Goal: Entertainment & Leisure: Consume media (video, audio)

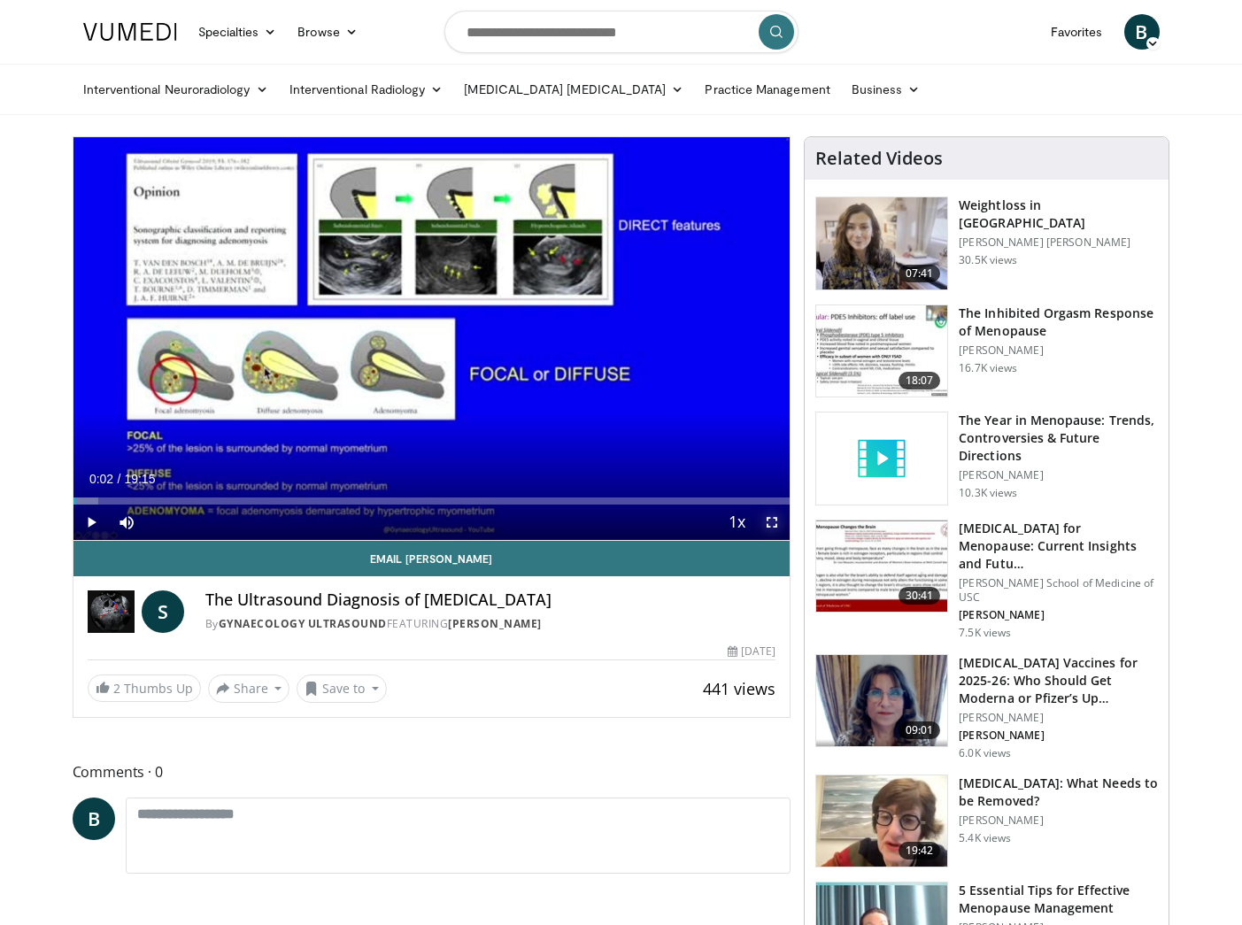
click at [766, 525] on span "Video Player" at bounding box center [771, 522] width 35 height 35
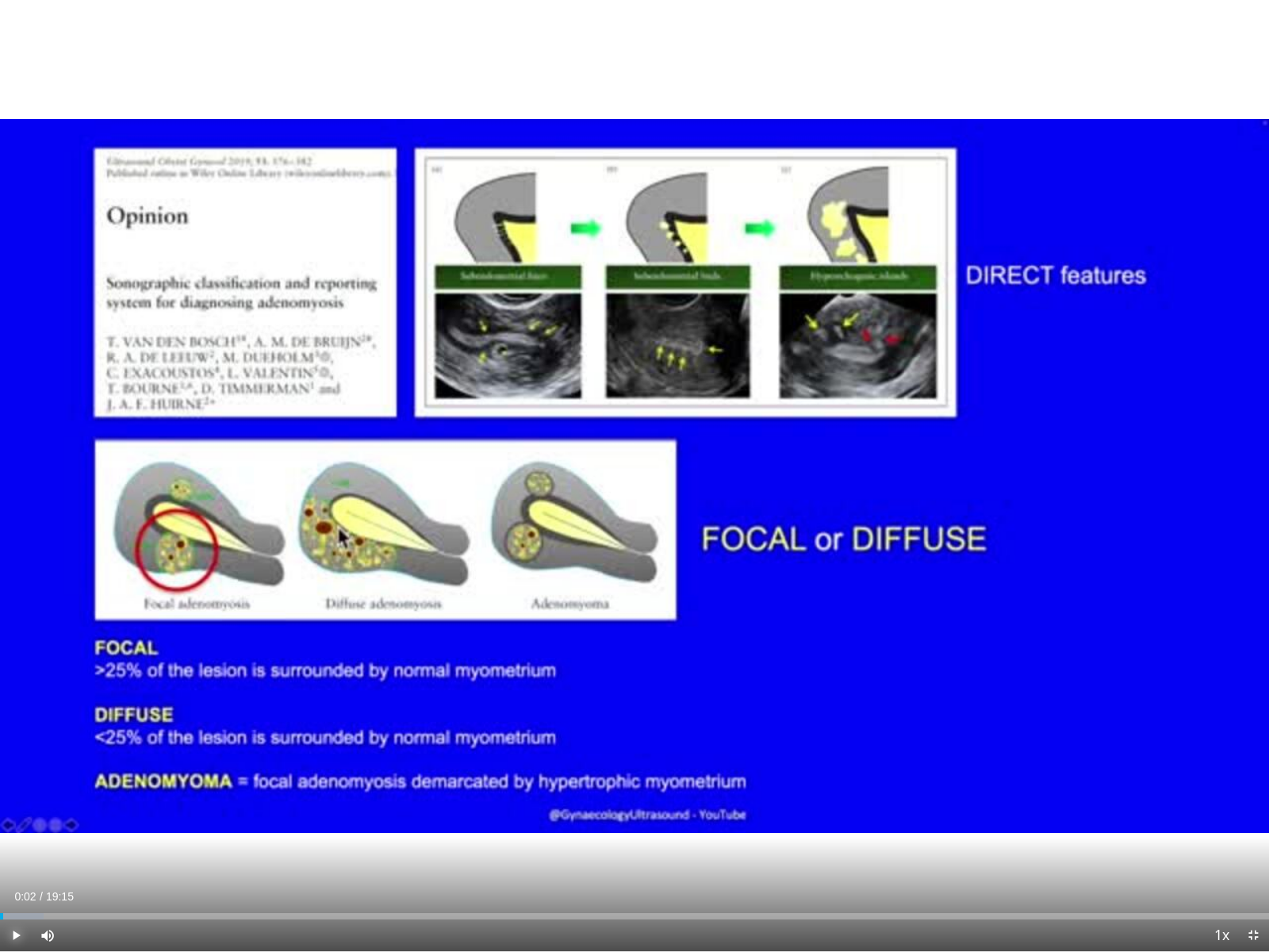
click at [18, 828] on span "Video Player" at bounding box center [15, 934] width 31 height 31
click at [132, 828] on div "Mute 100%" at bounding box center [87, 934] width 111 height 31
click at [12, 828] on div "Progress Bar" at bounding box center [13, 915] width 2 height 6
click at [7, 828] on div "Loaded : 7.77% 00:09 00:09" at bounding box center [634, 915] width 1269 height 6
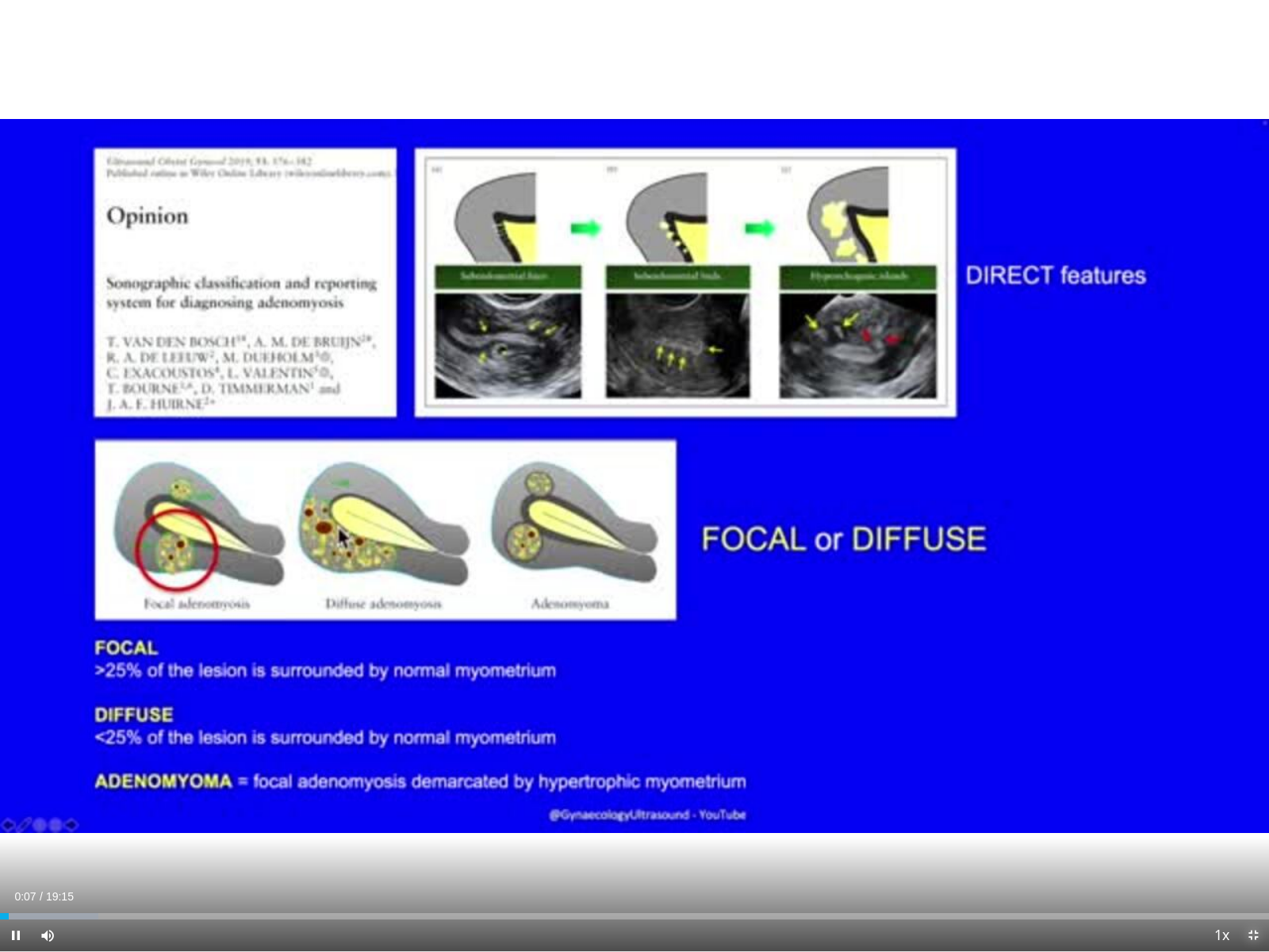
click at [1112, 828] on span "Video Player" at bounding box center [1252, 934] width 31 height 31
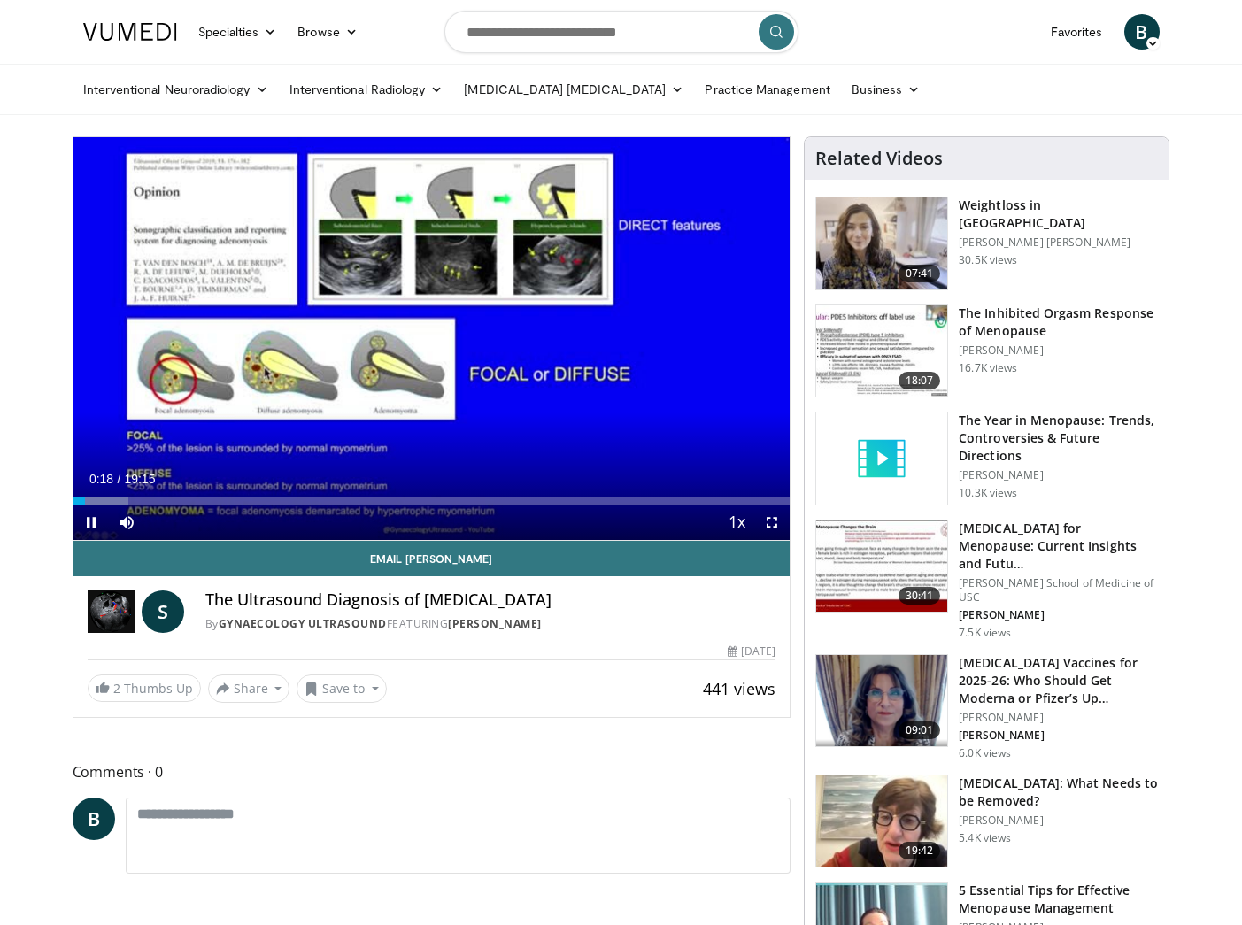
click at [172, 512] on div "Current Time 0:18 / Duration 19:15 Pause Skip Backward Skip Forward Mute 100% L…" at bounding box center [431, 522] width 717 height 35
click at [85, 526] on span "Video Player" at bounding box center [90, 522] width 35 height 35
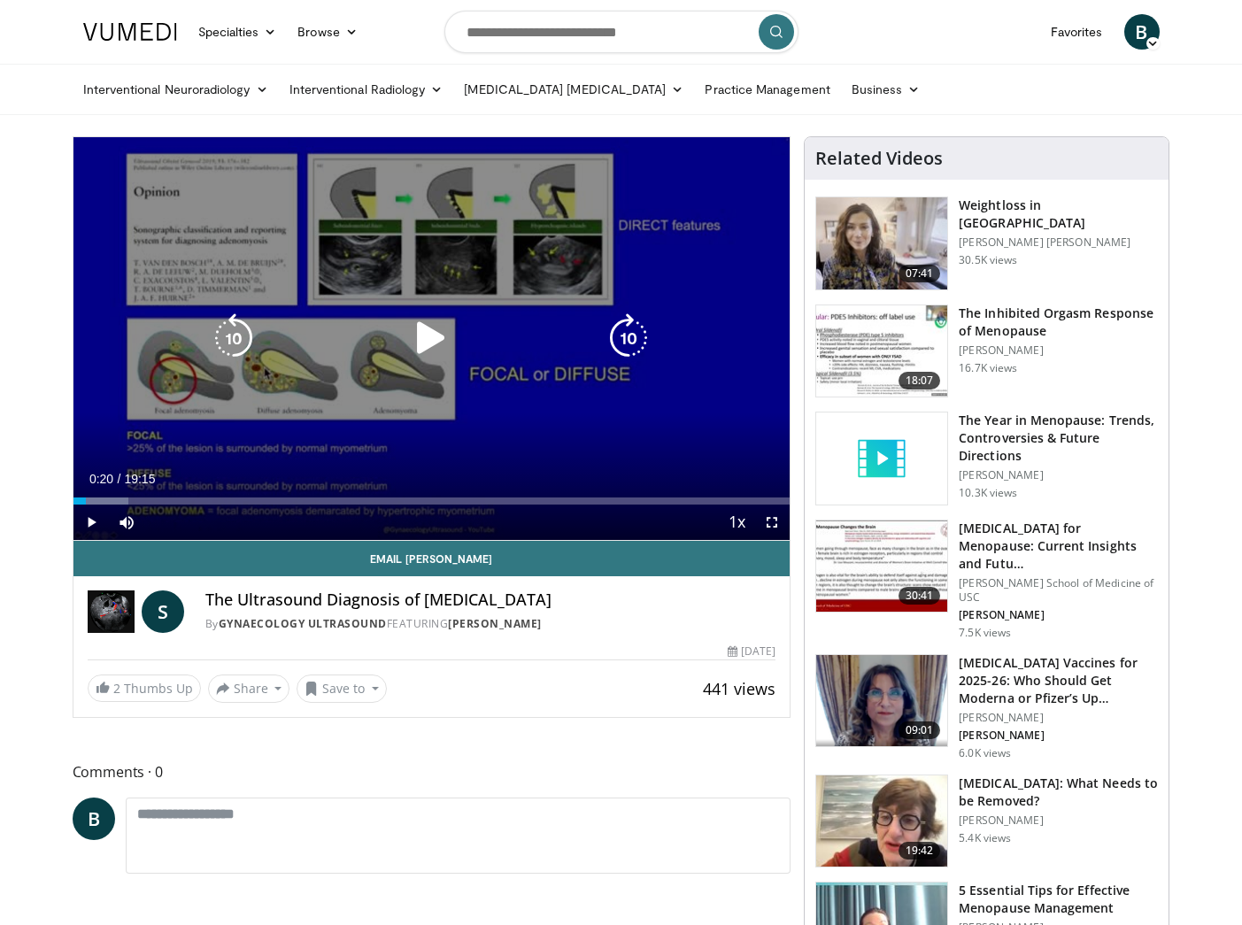
drag, startPoint x: 305, startPoint y: 298, endPoint x: 327, endPoint y: 319, distance: 30.1
drag, startPoint x: 336, startPoint y: 339, endPoint x: 270, endPoint y: 367, distance: 71.0
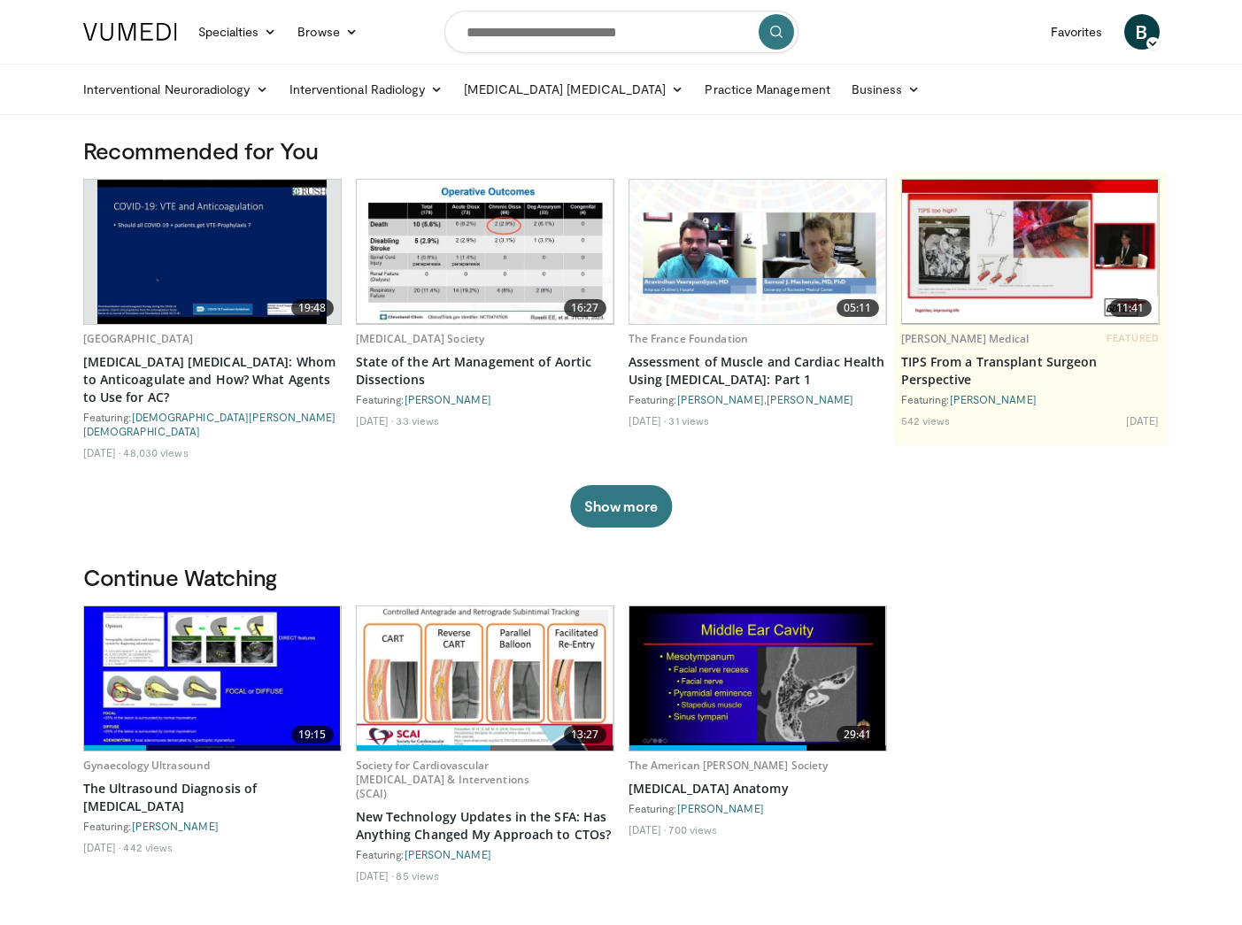
click at [1010, 563] on h3 "Continue Watching" at bounding box center [621, 577] width 1077 height 28
click at [277, 687] on img at bounding box center [212, 679] width 257 height 144
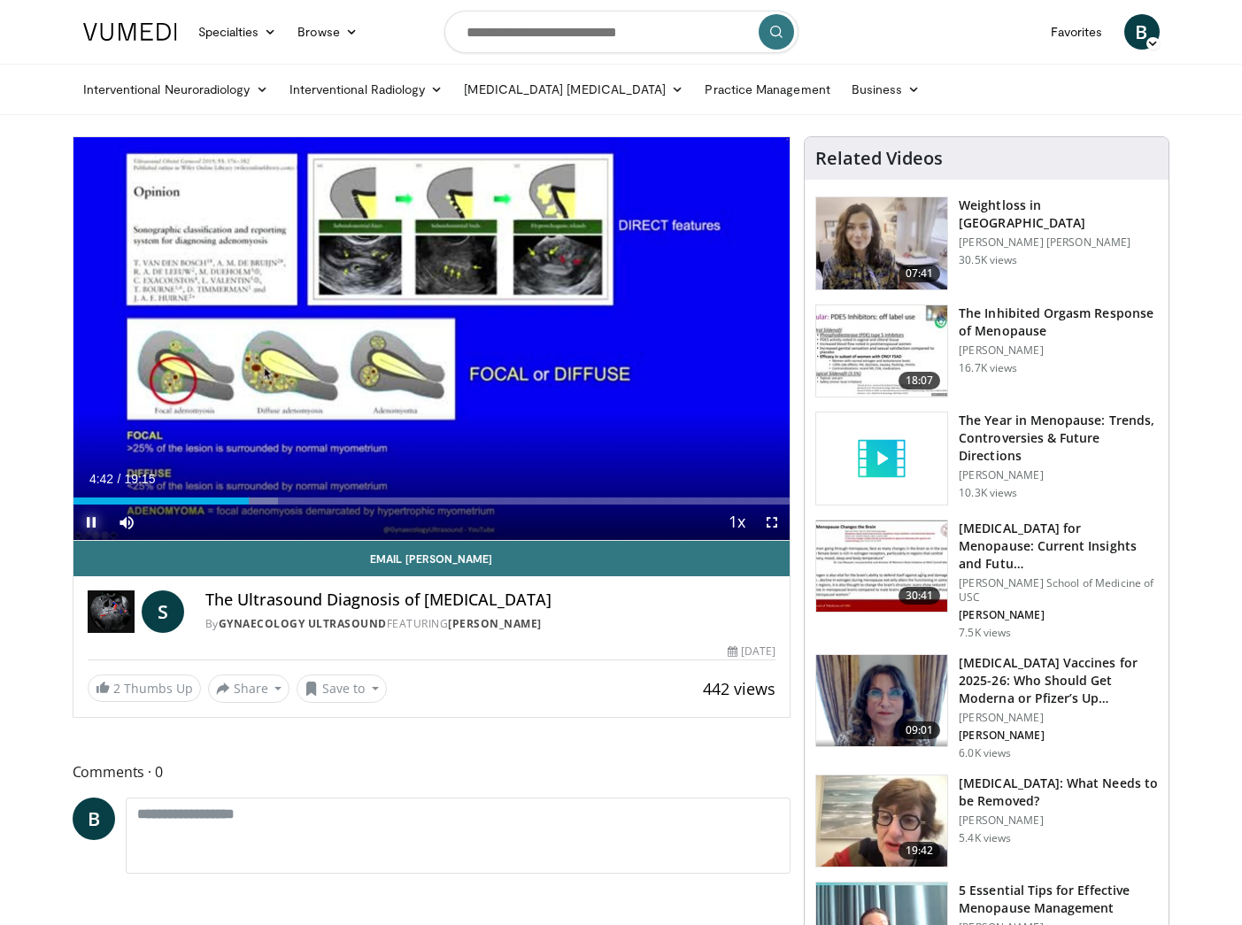
click at [88, 524] on span "Video Player" at bounding box center [90, 522] width 35 height 35
drag, startPoint x: 253, startPoint y: 500, endPoint x: 77, endPoint y: 507, distance: 176.4
click at [77, 507] on div "Current Time 0:07 / Duration 19:15 Play Skip Backward Skip Forward Mute Loaded …" at bounding box center [431, 522] width 717 height 35
click at [779, 521] on span "Video Player" at bounding box center [771, 522] width 35 height 35
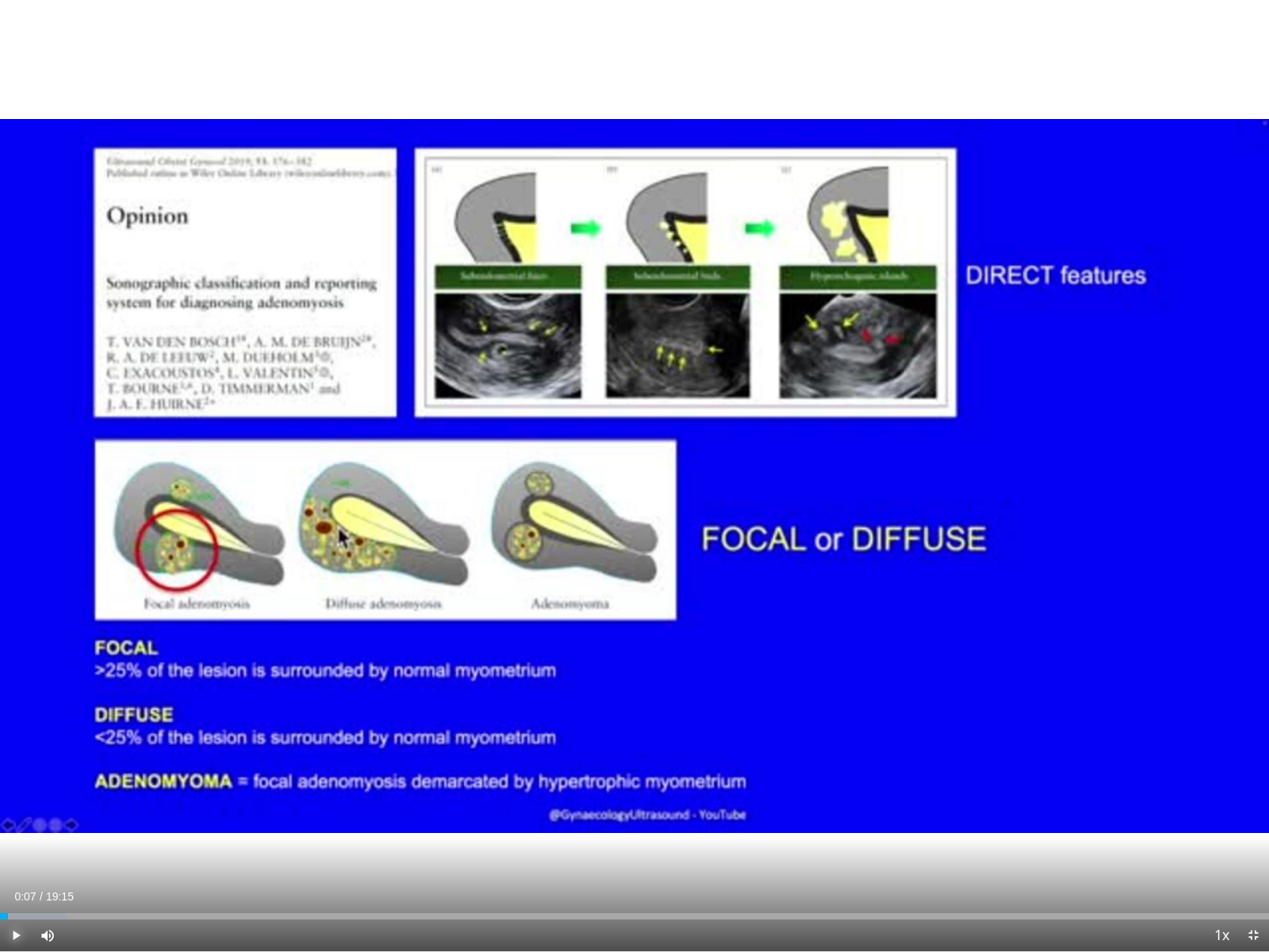
click at [13, 828] on span "Video Player" at bounding box center [15, 934] width 31 height 31
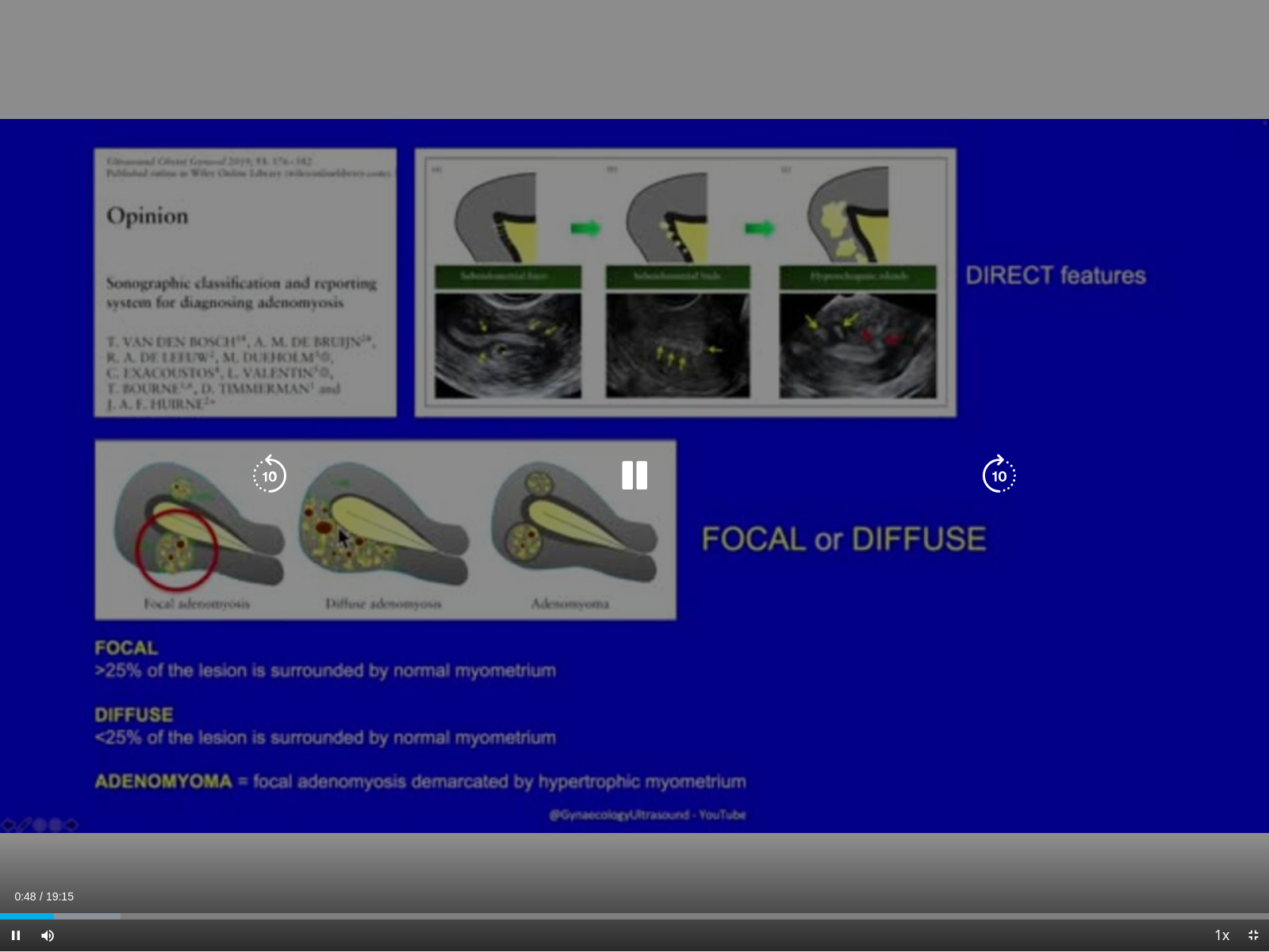
drag, startPoint x: 549, startPoint y: 765, endPoint x: 425, endPoint y: 849, distance: 149.8
click at [425, 828] on div "10 seconds Tap to unmute" at bounding box center [634, 476] width 1269 height 951
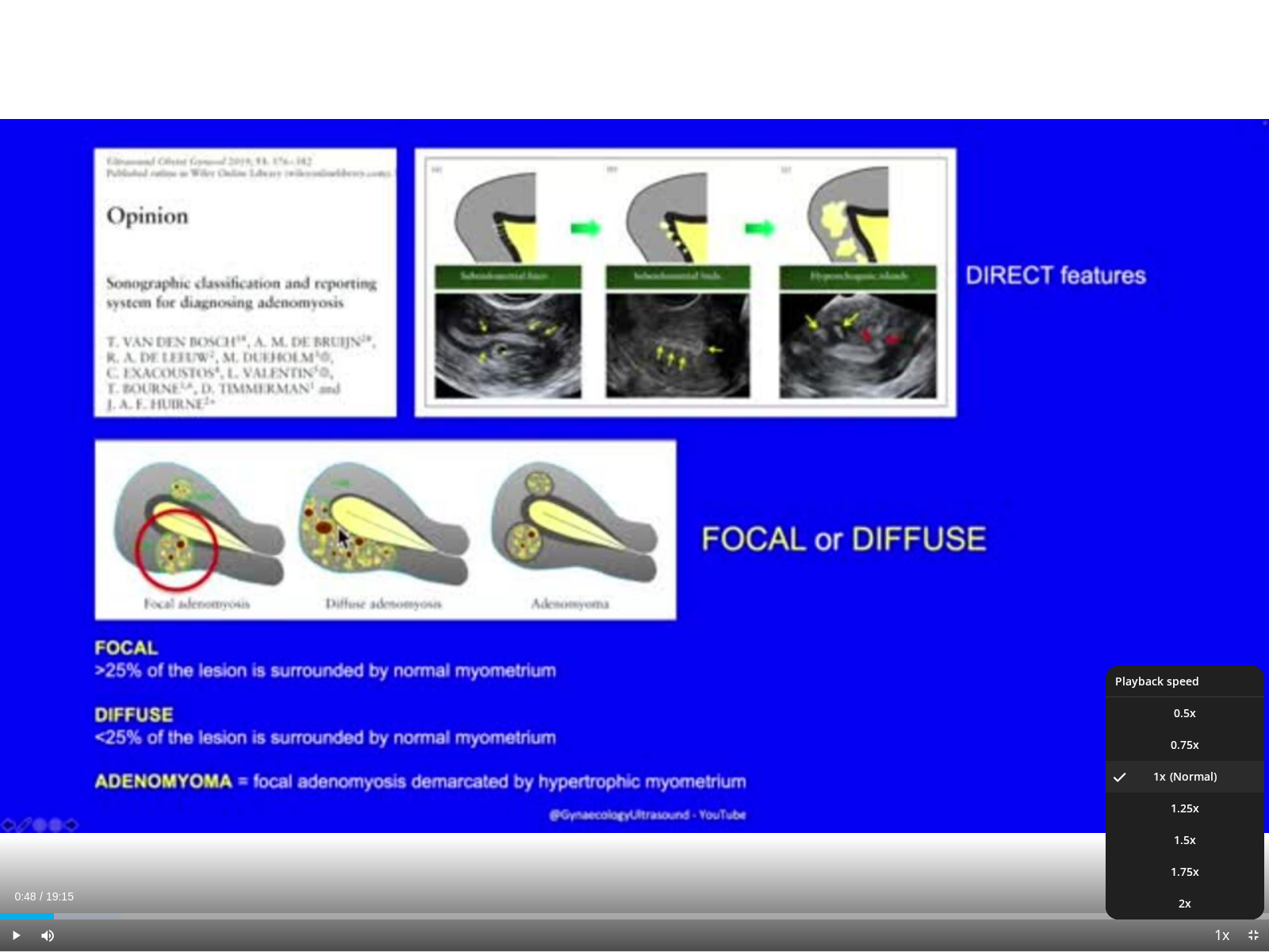
click at [1124, 828] on span "Video Player" at bounding box center [1221, 935] width 22 height 31
click at [1124, 828] on li "1.5x" at bounding box center [1184, 839] width 159 height 31
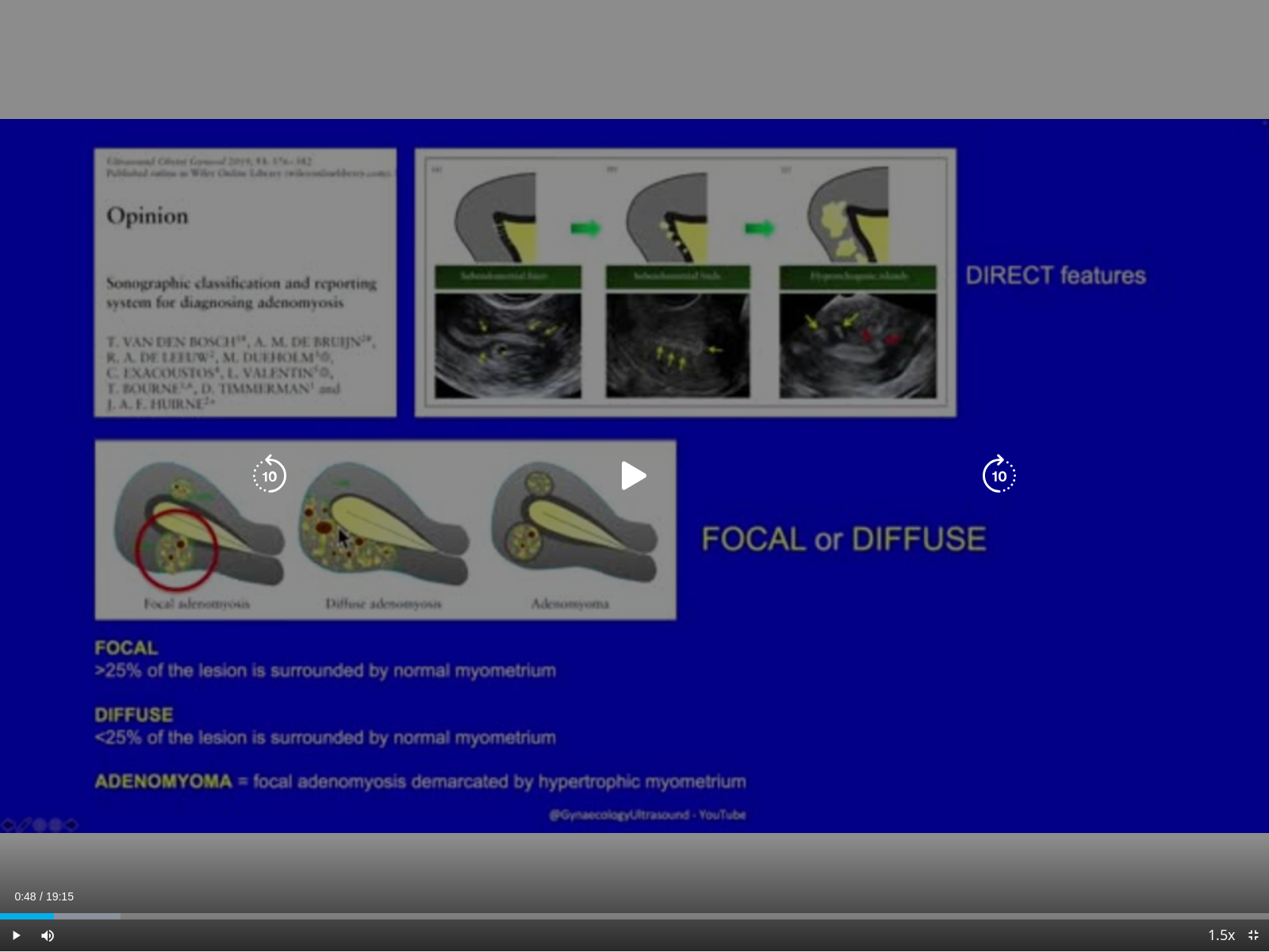
click at [639, 486] on icon "Video Player" at bounding box center [635, 476] width 45 height 45
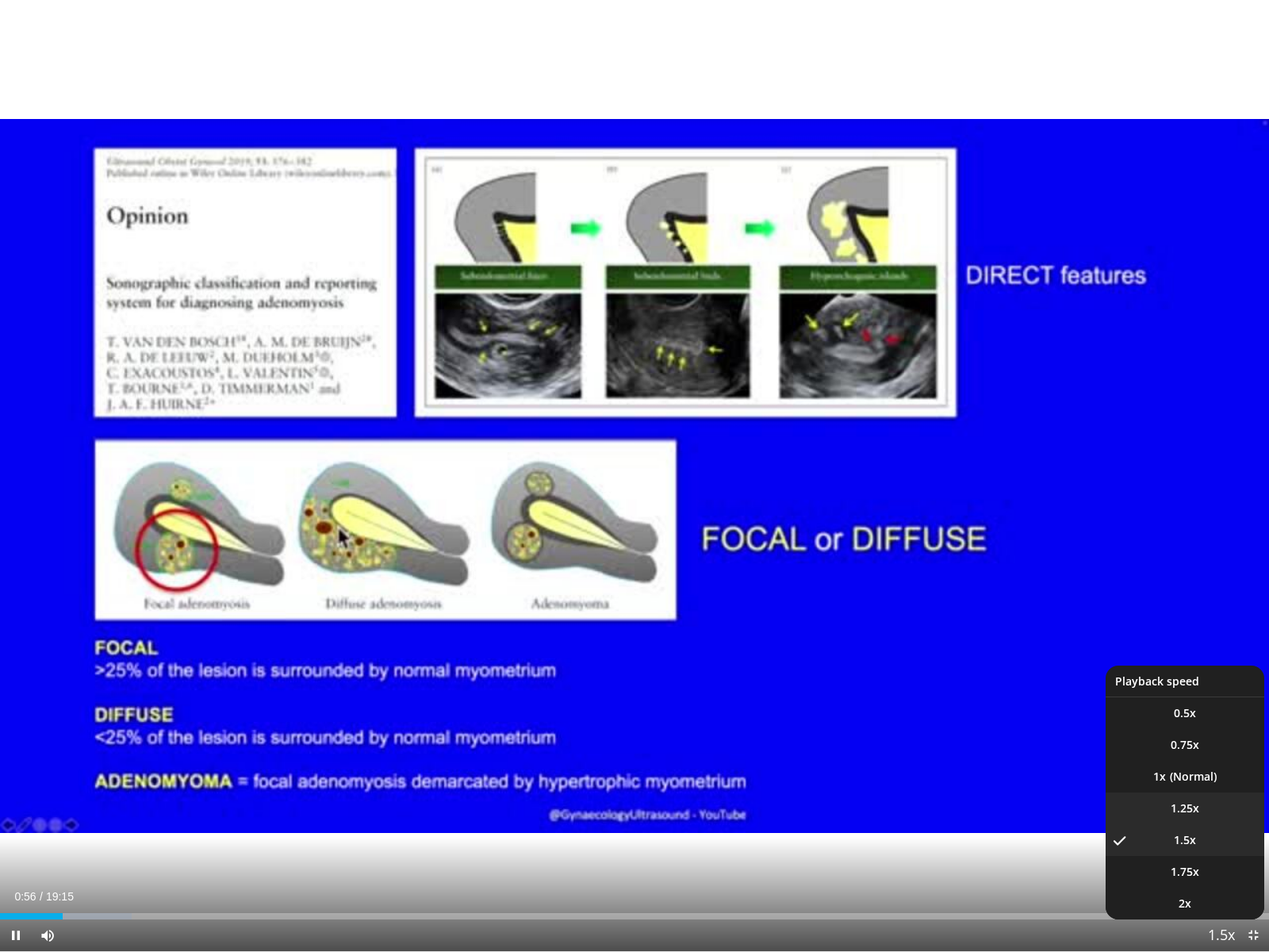
click at [1124, 804] on li "1.25x" at bounding box center [1184, 808] width 159 height 31
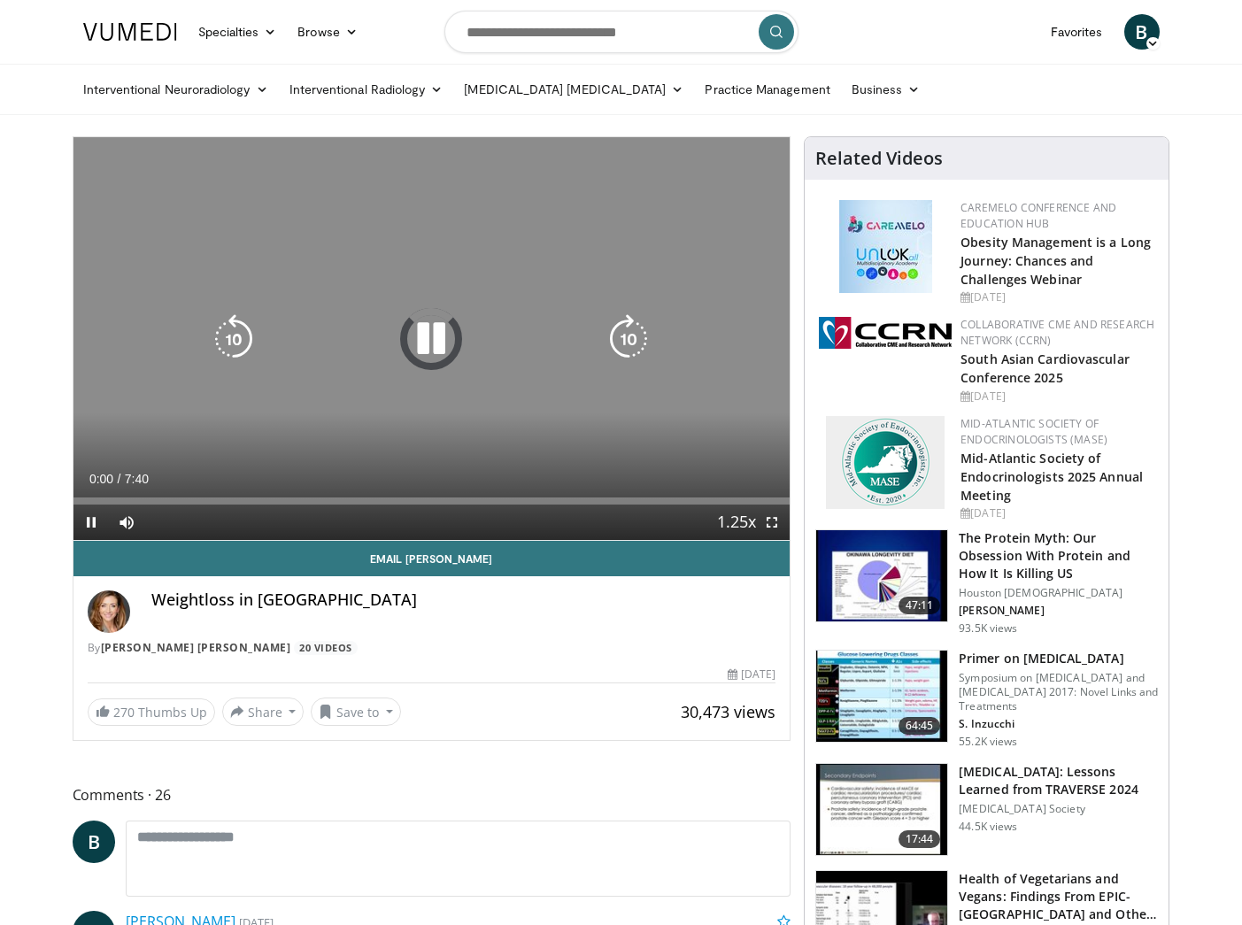
click at [435, 353] on icon "Video Player" at bounding box center [431, 339] width 50 height 50
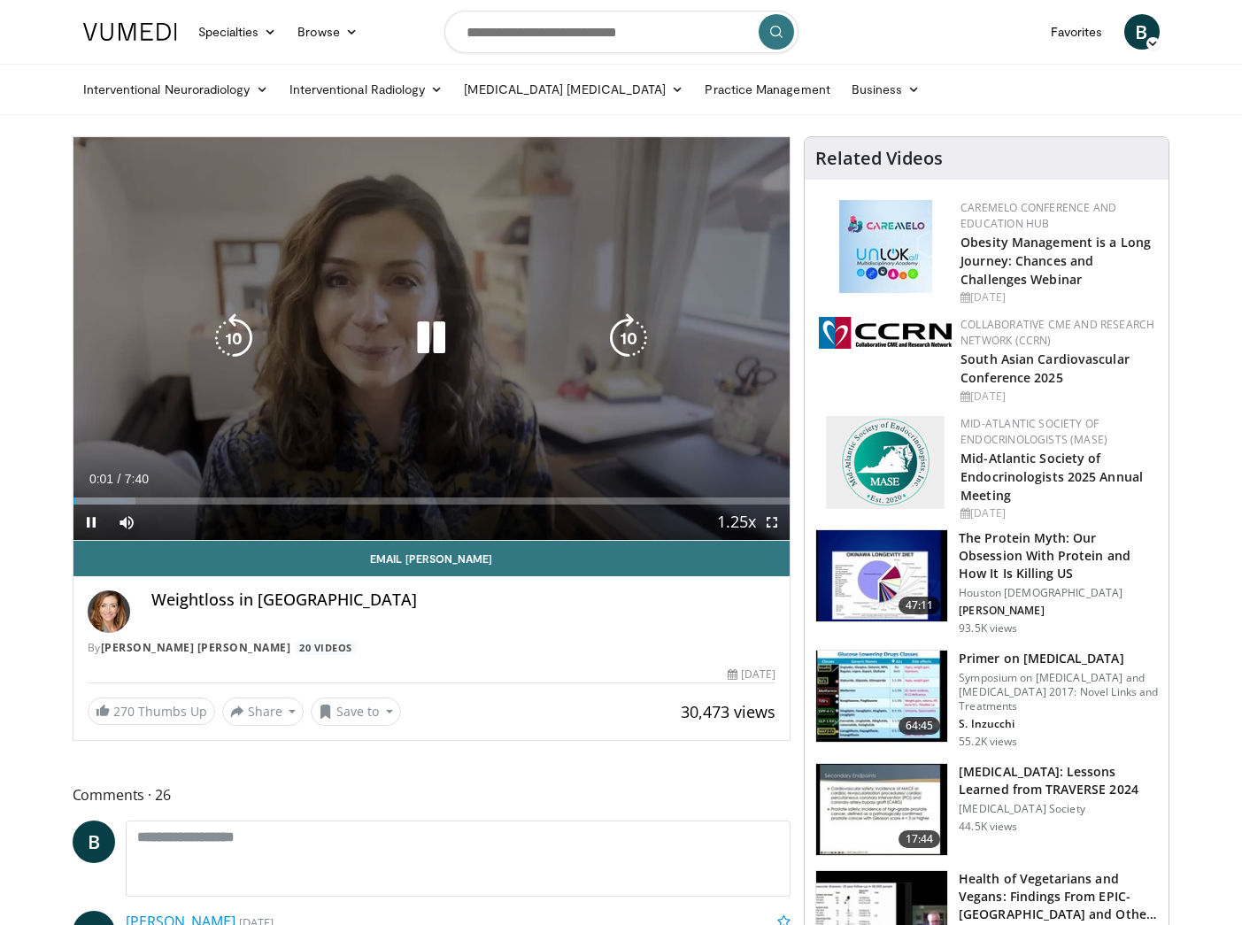
click at [420, 337] on icon "Video Player" at bounding box center [431, 338] width 50 height 50
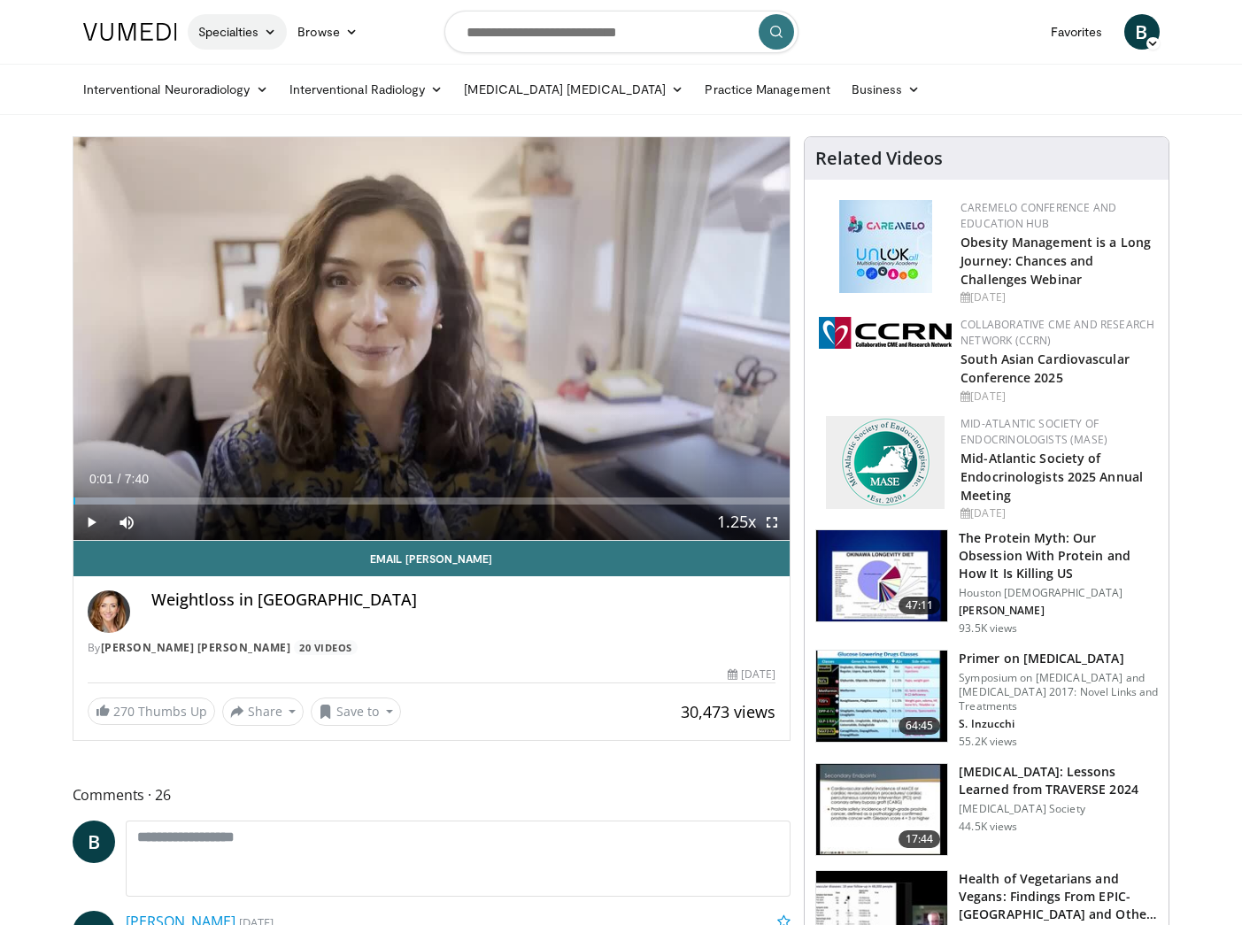
click at [265, 38] on link "Specialties" at bounding box center [238, 31] width 100 height 35
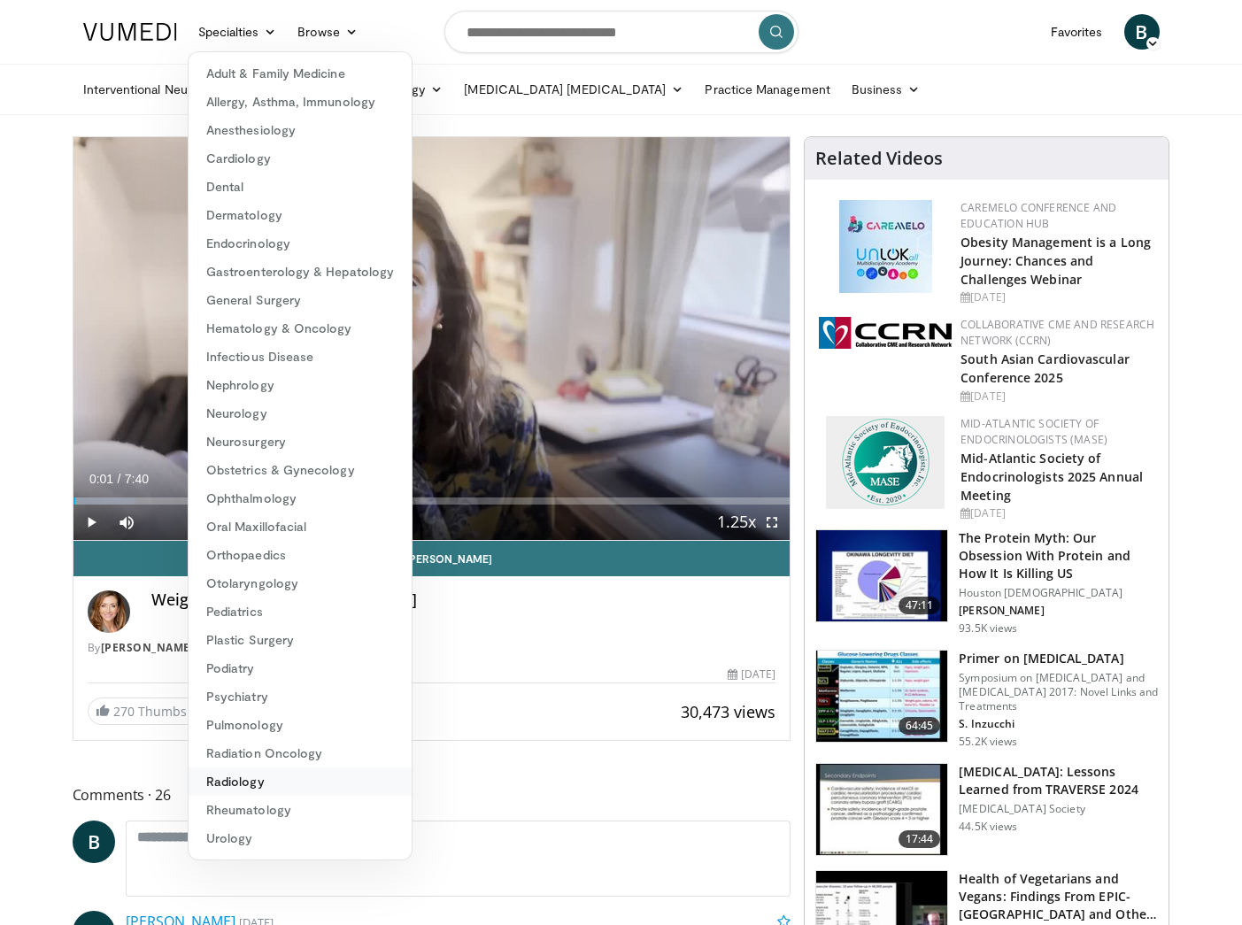
click at [242, 783] on link "Radiology" at bounding box center [300, 782] width 223 height 28
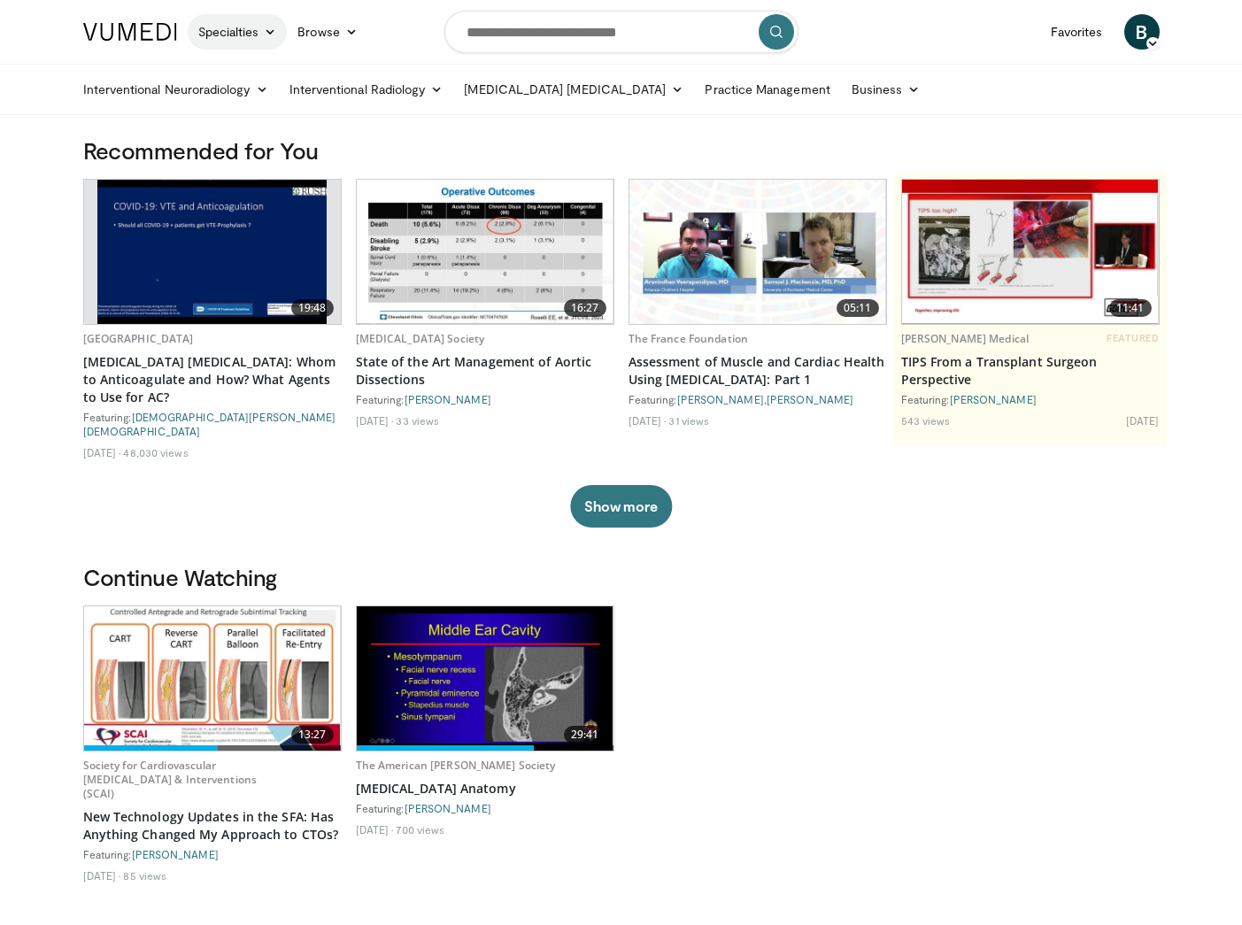
click at [247, 41] on link "Specialties" at bounding box center [238, 31] width 100 height 35
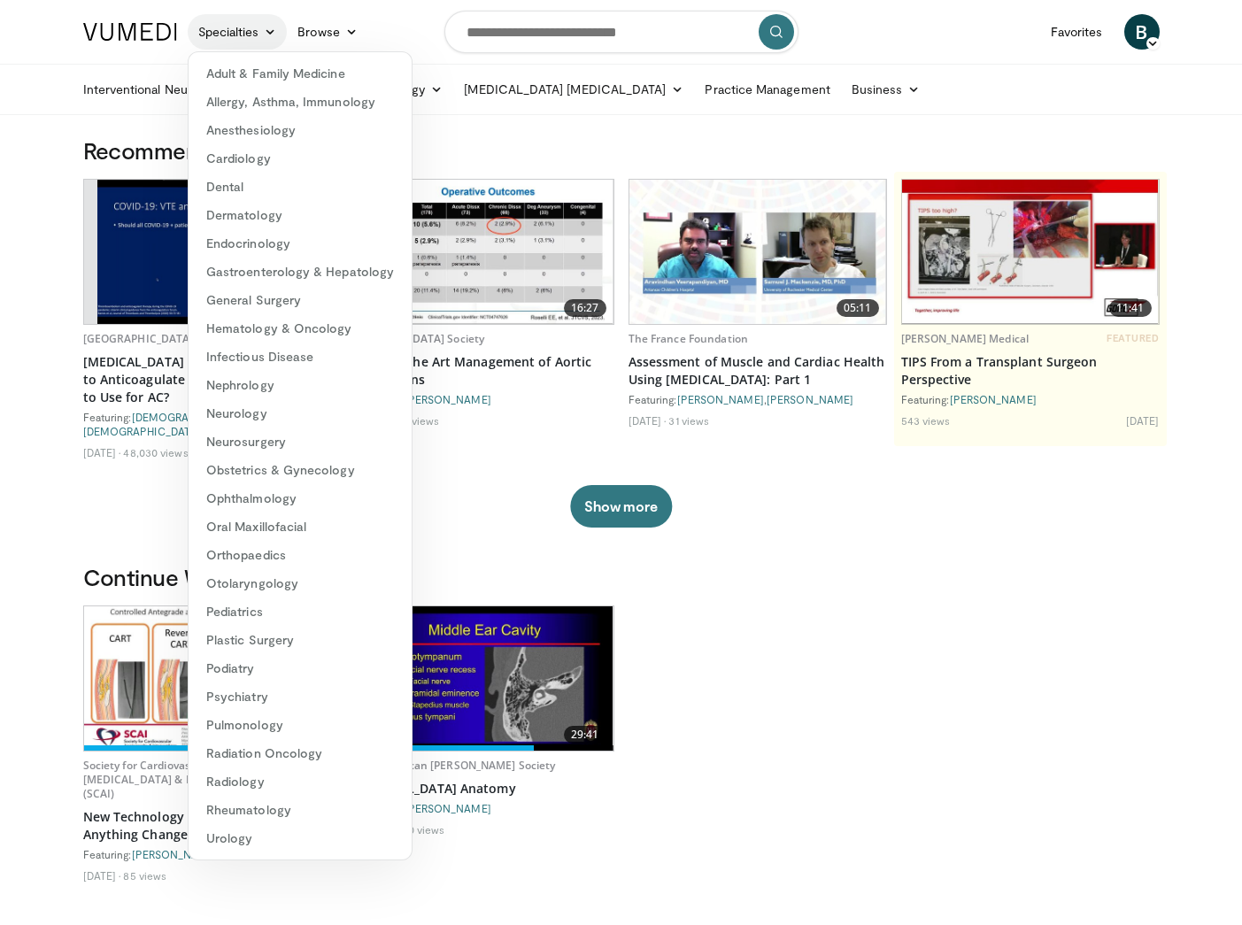
click at [247, 41] on link "Specialties" at bounding box center [238, 31] width 100 height 35
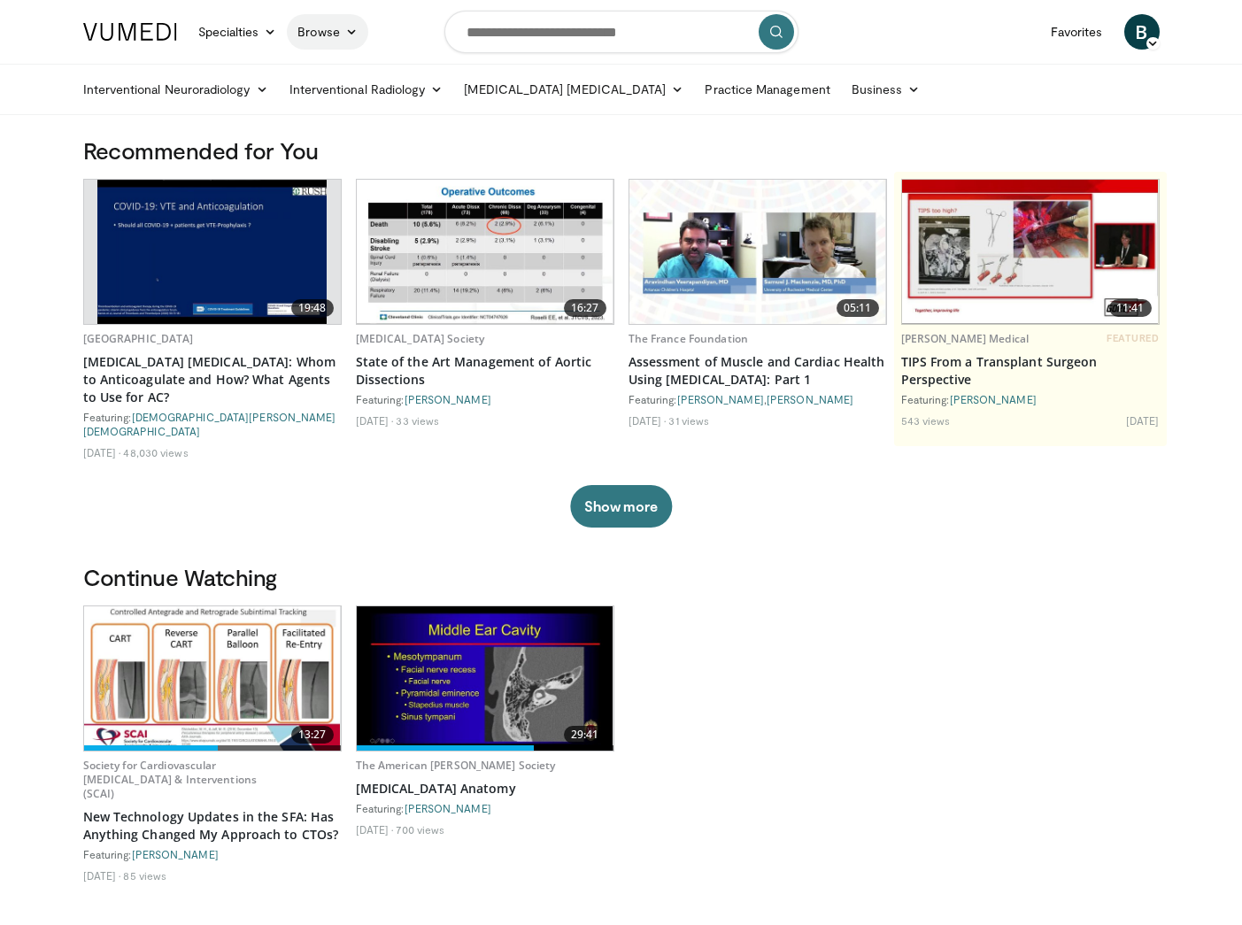
click at [321, 35] on link "Browse" at bounding box center [327, 31] width 81 height 35
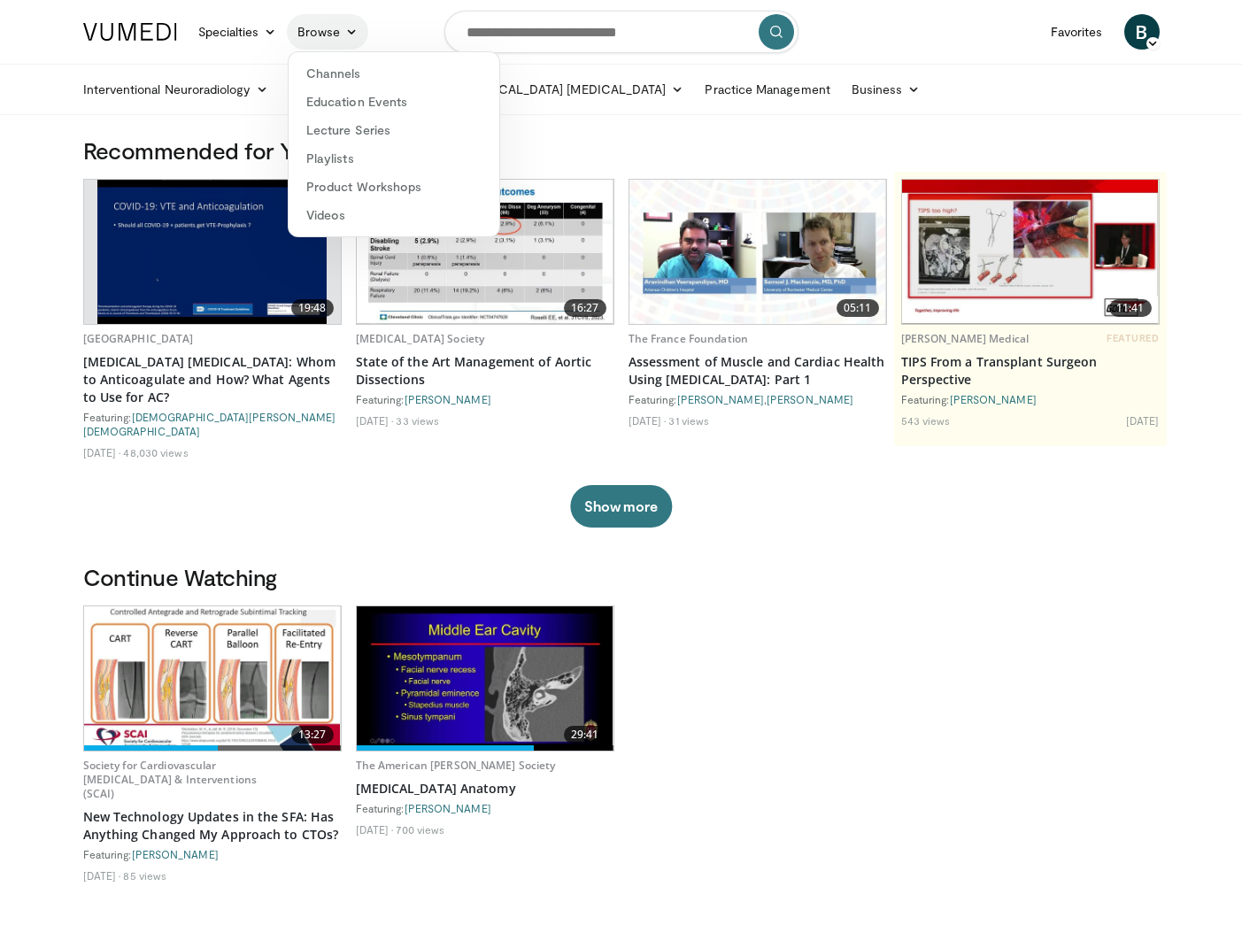
click at [321, 35] on link "Browse" at bounding box center [327, 31] width 81 height 35
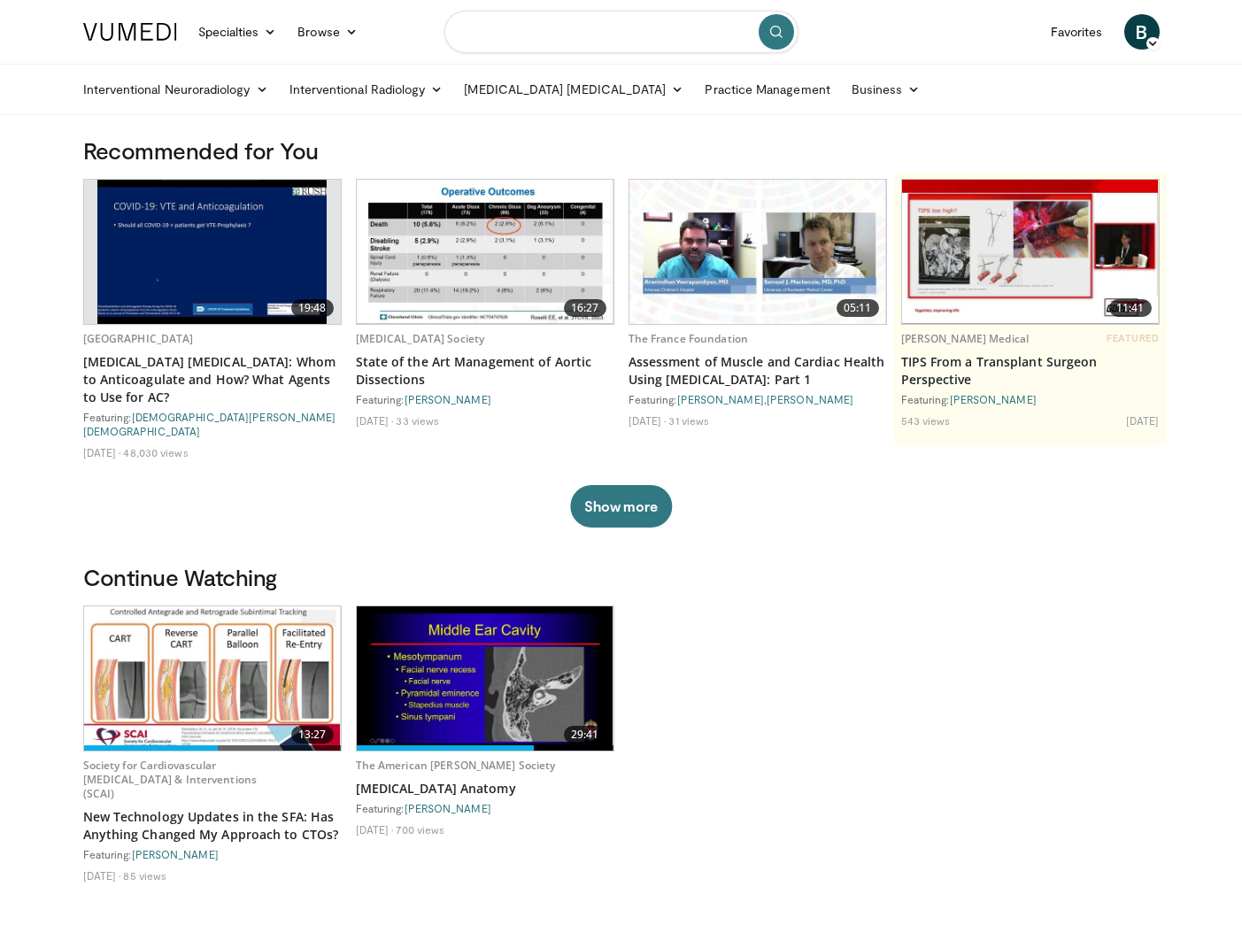
click at [530, 30] on input "Search topics, interventions" at bounding box center [622, 32] width 354 height 43
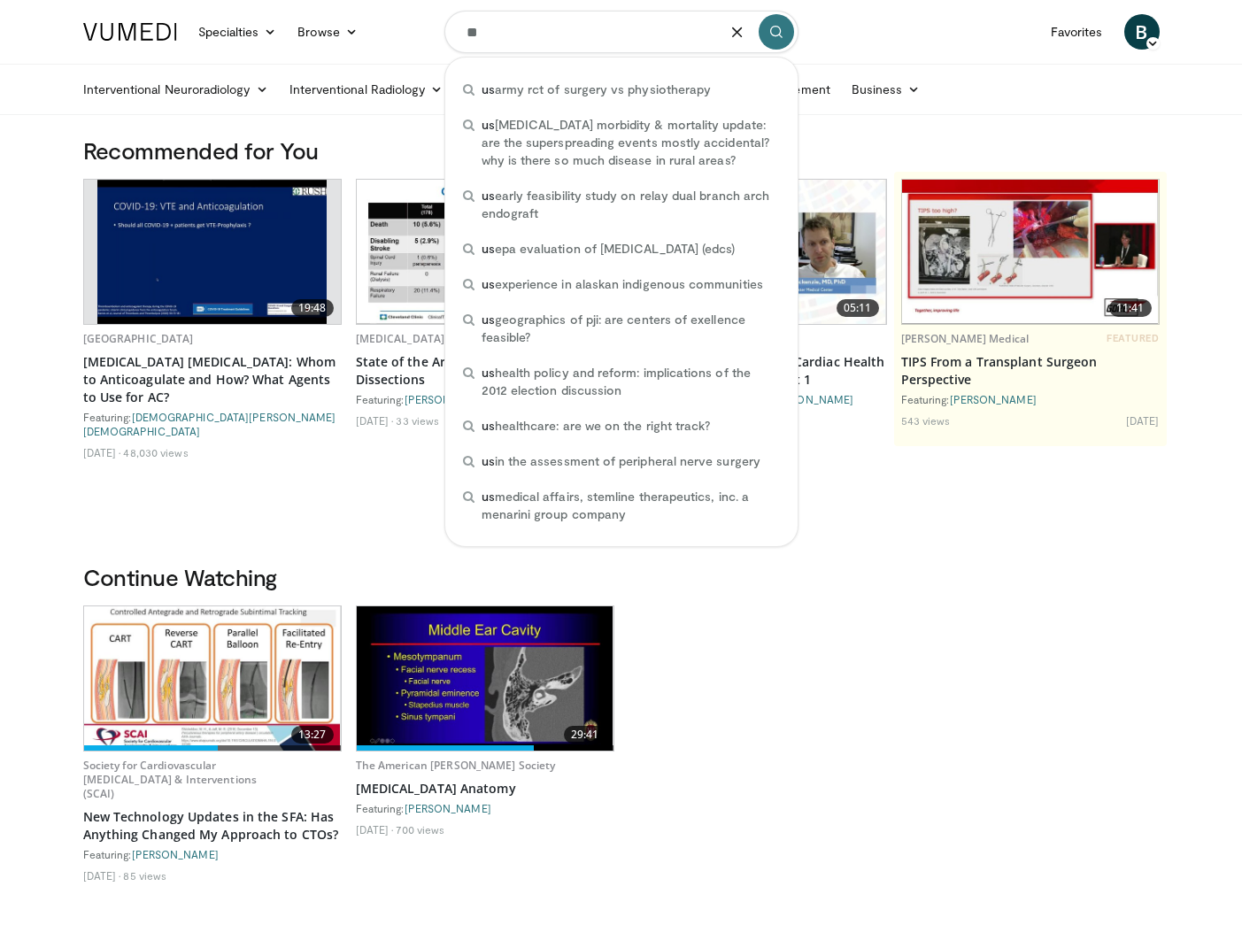
type input "**"
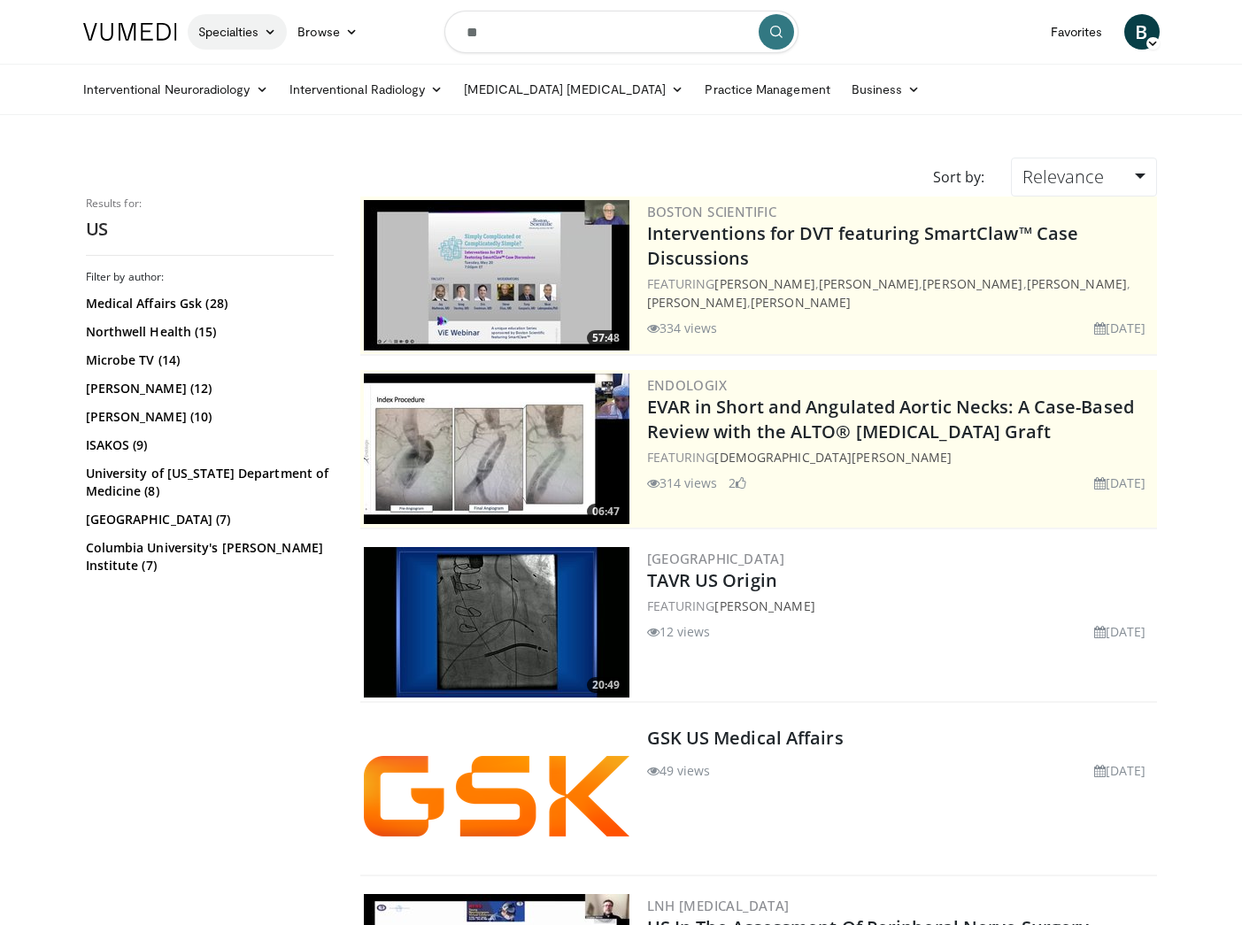
click at [233, 34] on link "Specialties" at bounding box center [238, 31] width 100 height 35
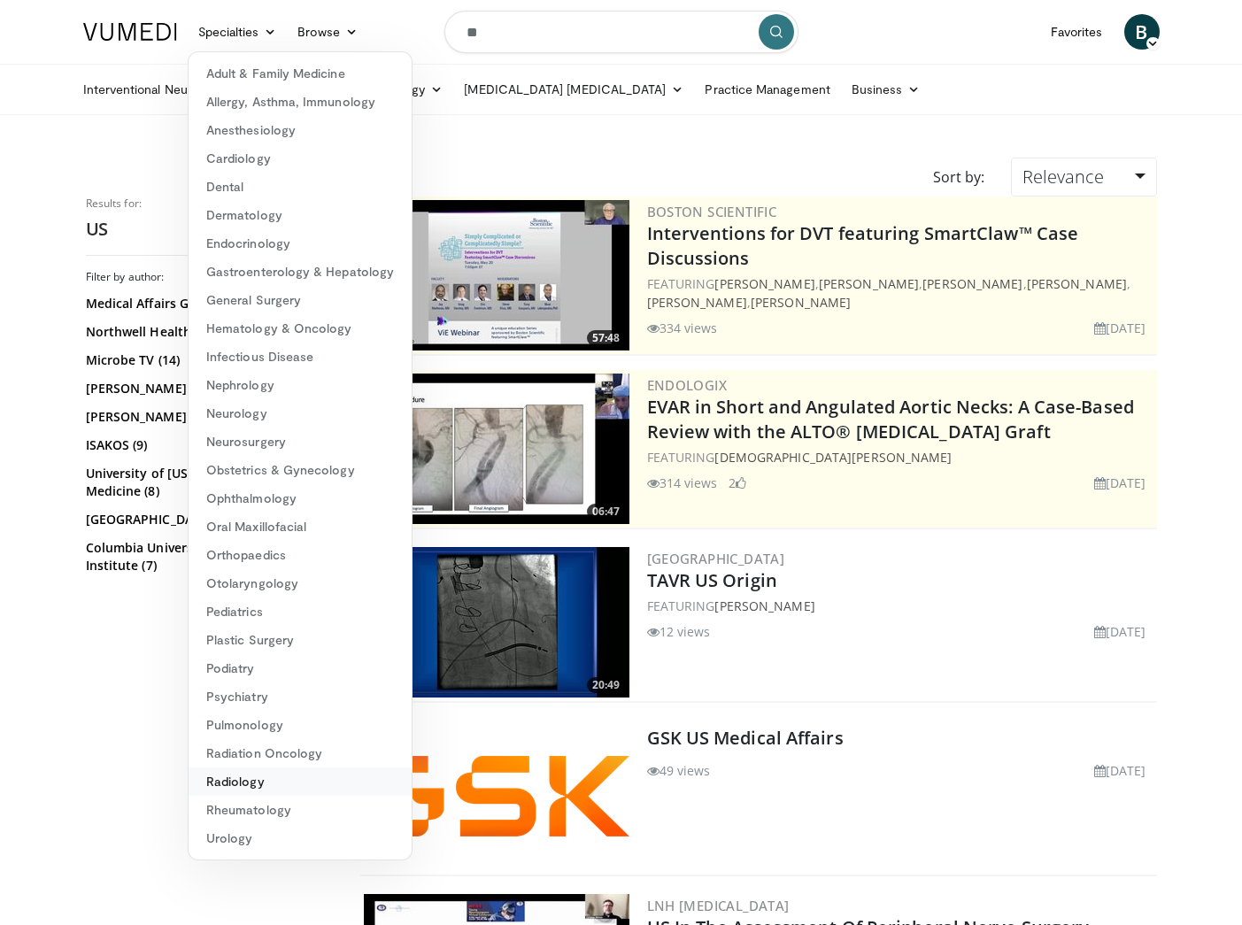
click at [265, 779] on link "Radiology" at bounding box center [300, 782] width 223 height 28
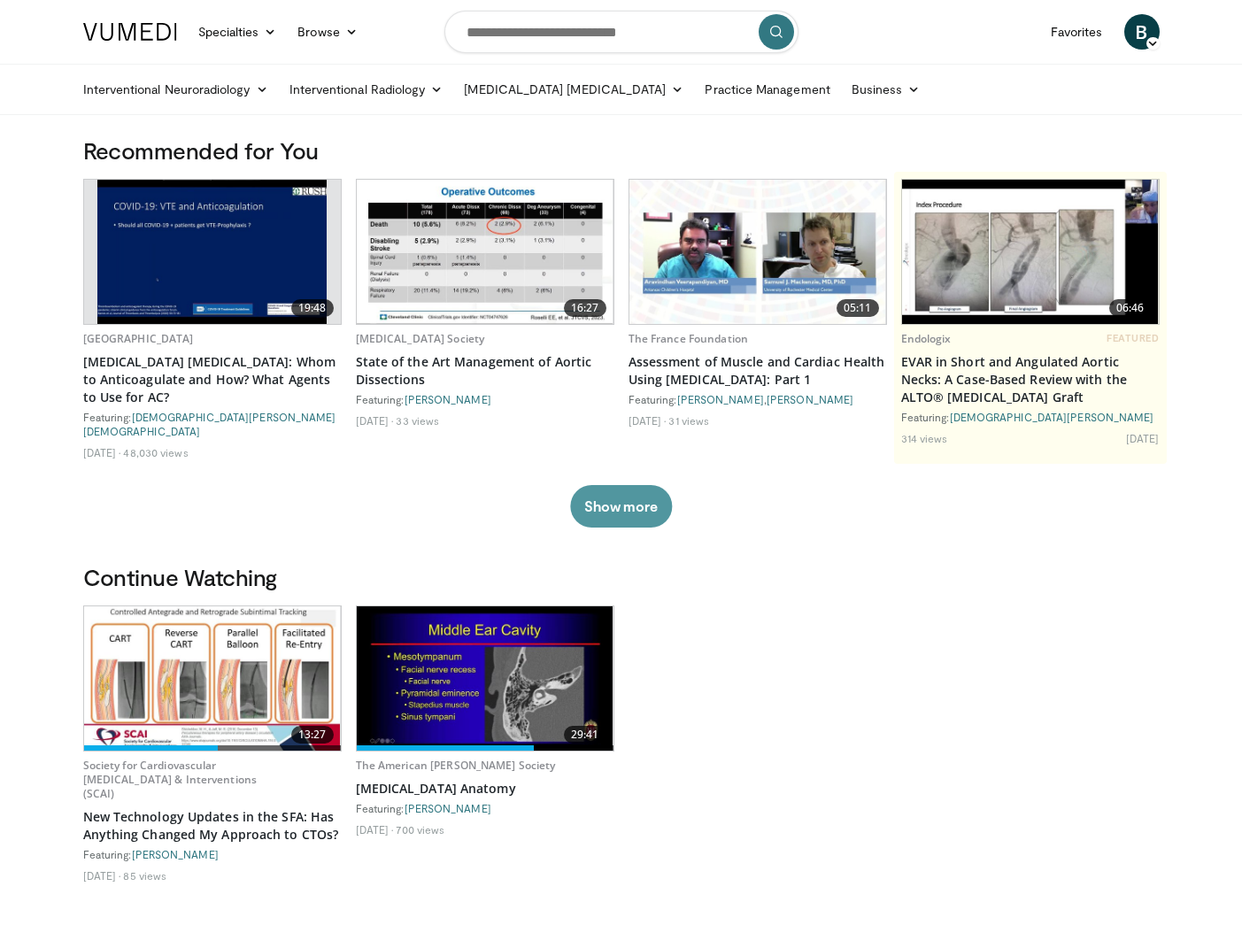
click at [649, 495] on button "Show more" at bounding box center [621, 506] width 102 height 43
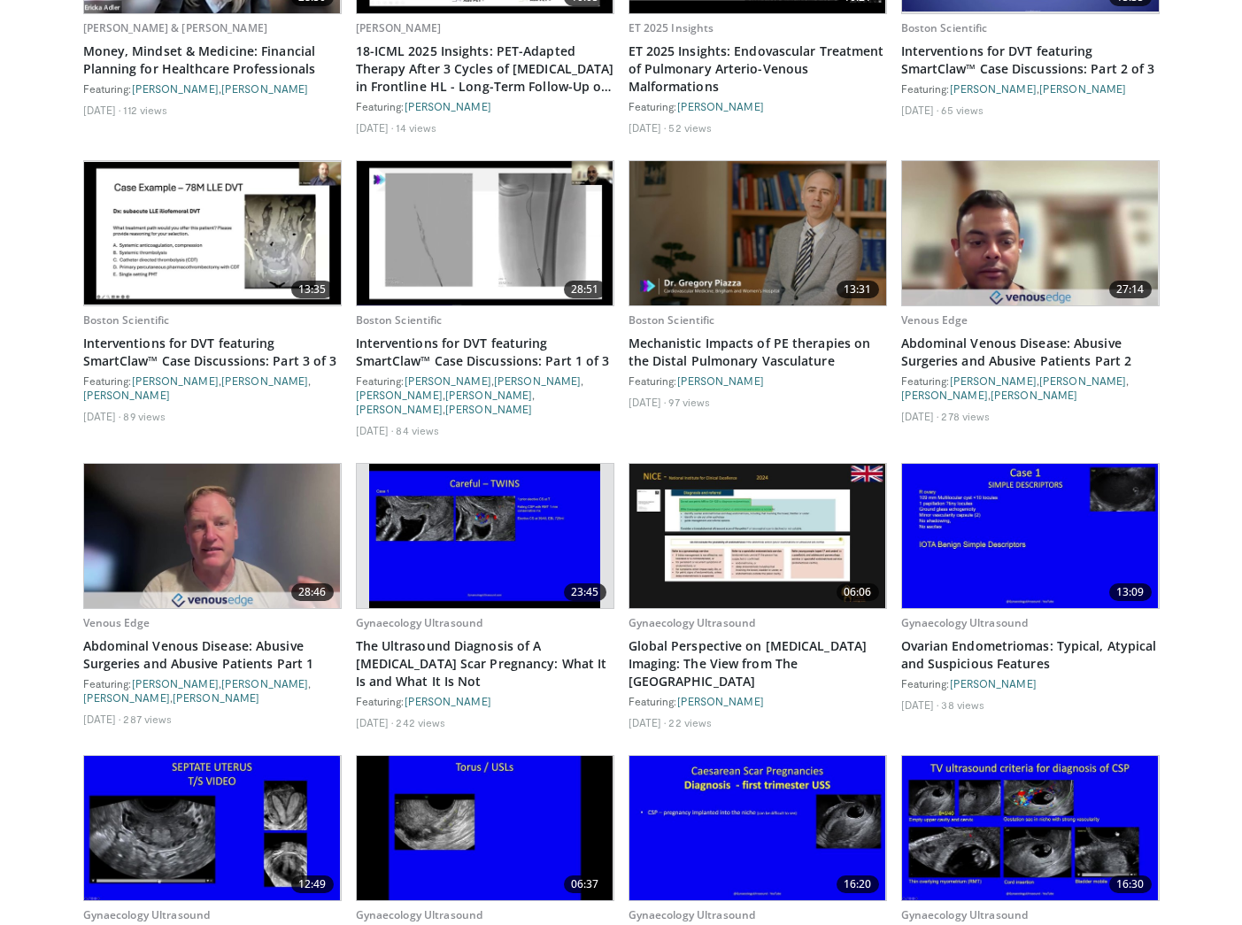
scroll to position [16181, 0]
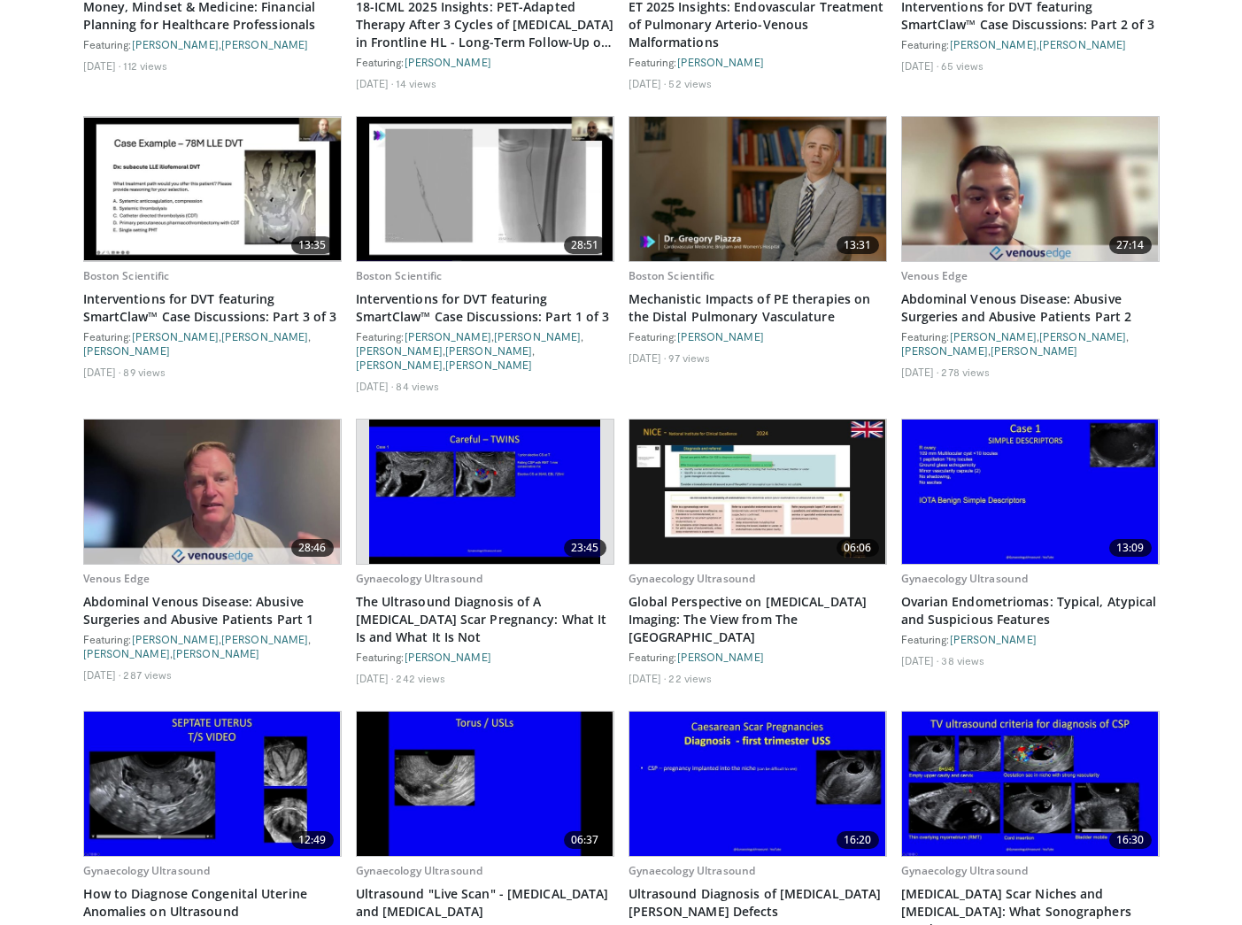
click at [1024, 712] on img at bounding box center [1030, 784] width 257 height 144
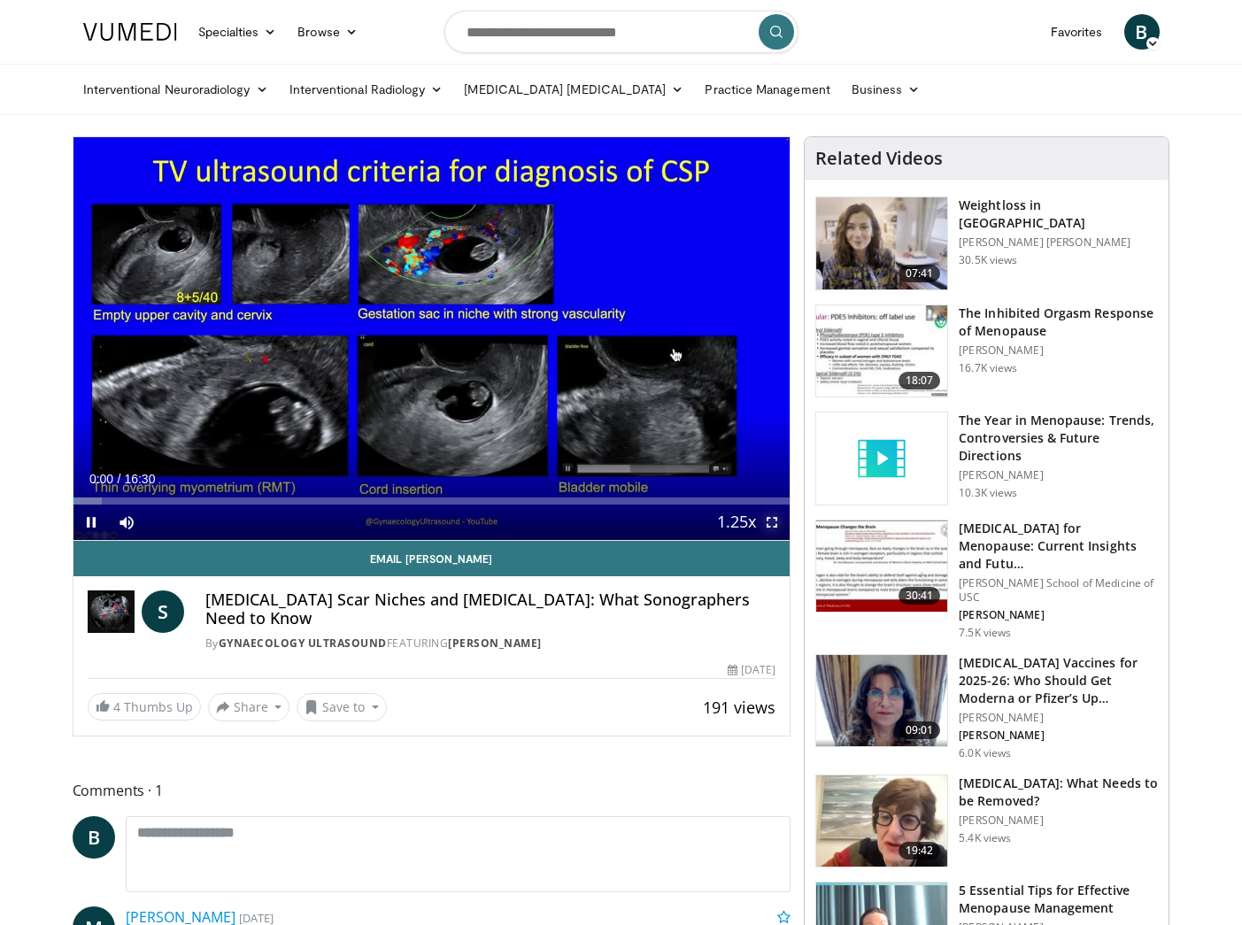
click at [776, 525] on span "Video Player" at bounding box center [771, 522] width 35 height 35
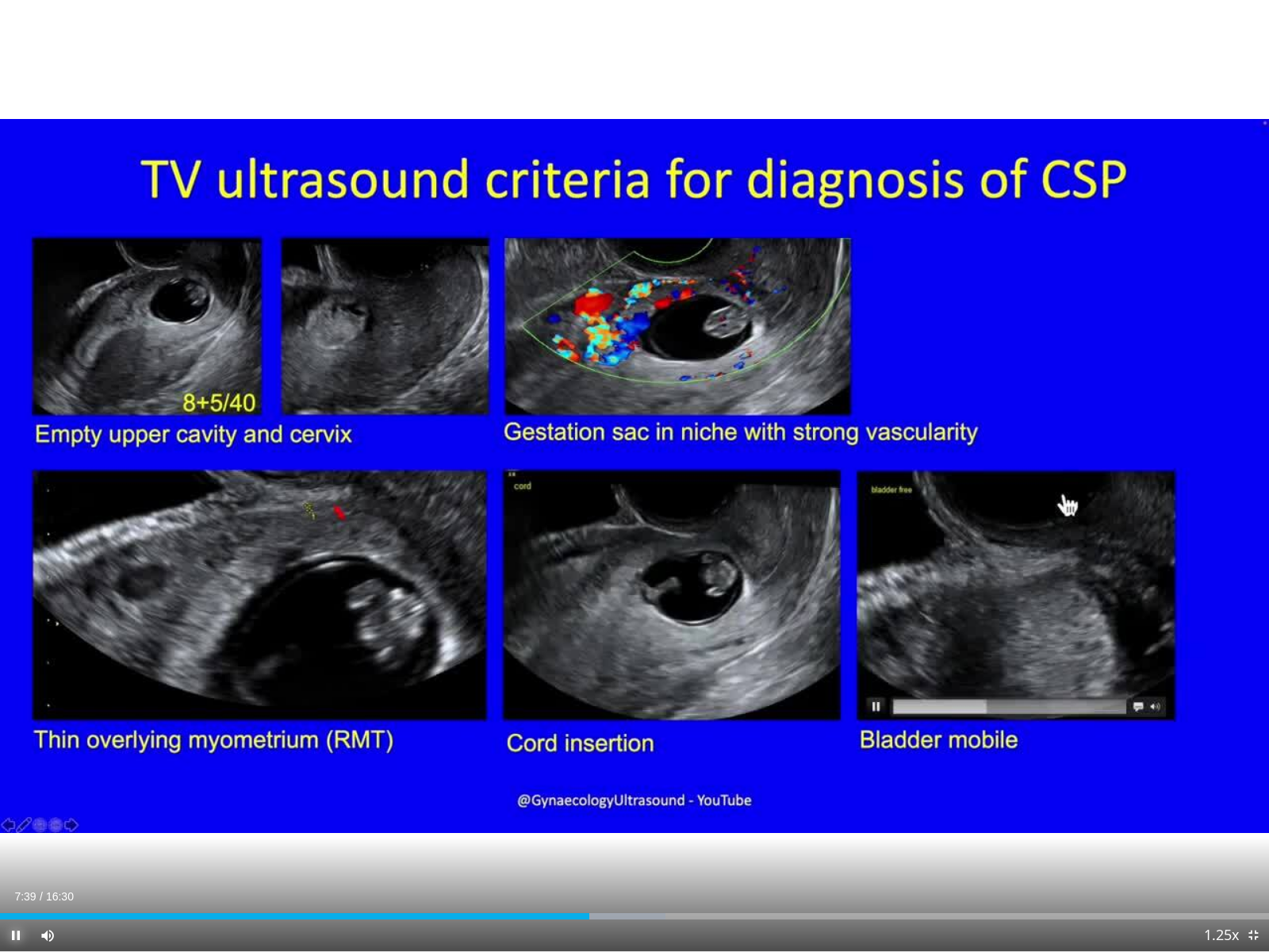
click at [18, 828] on span "Video Player" at bounding box center [15, 934] width 31 height 31
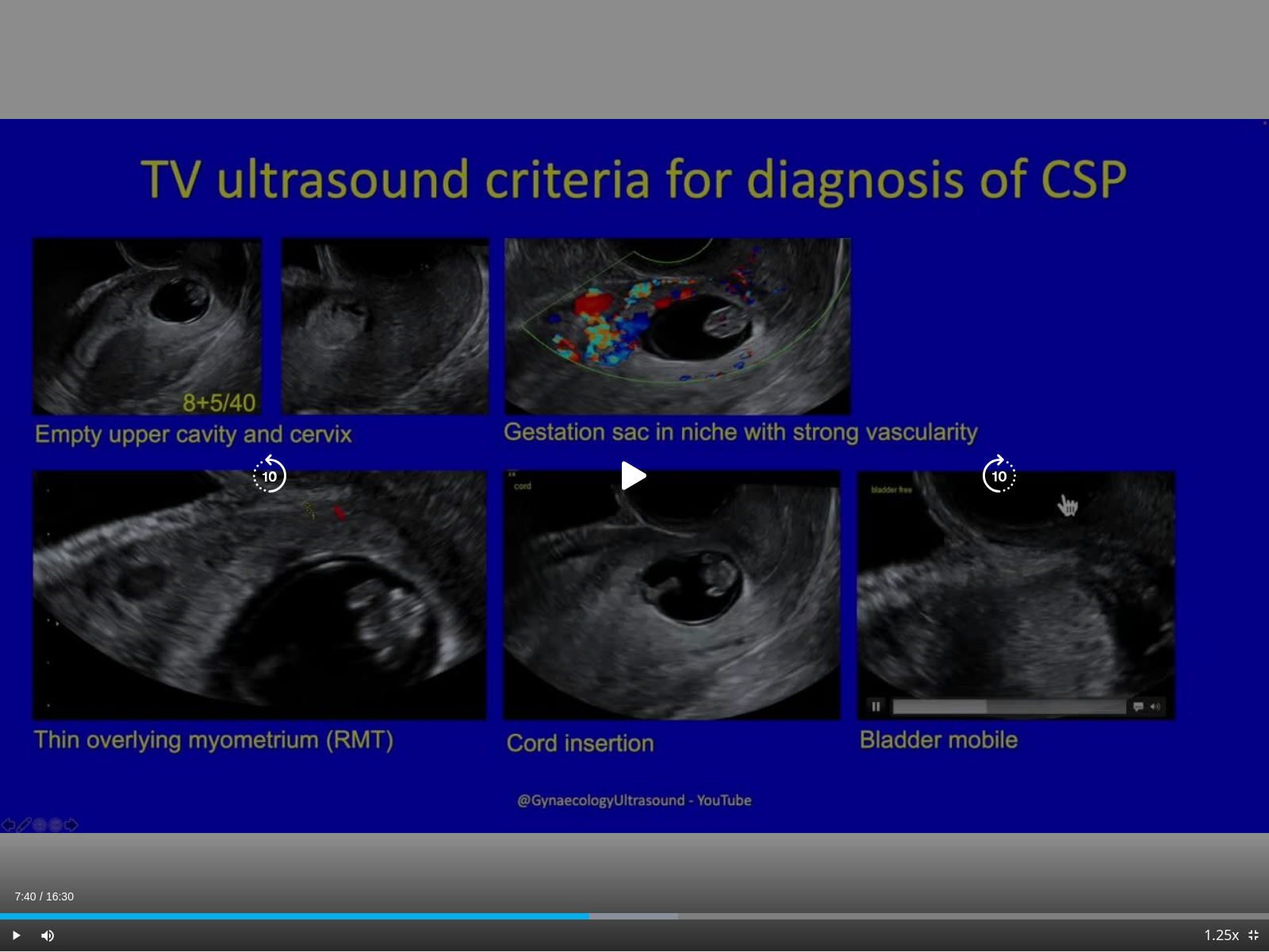
click at [642, 482] on icon "Video Player" at bounding box center [635, 476] width 45 height 45
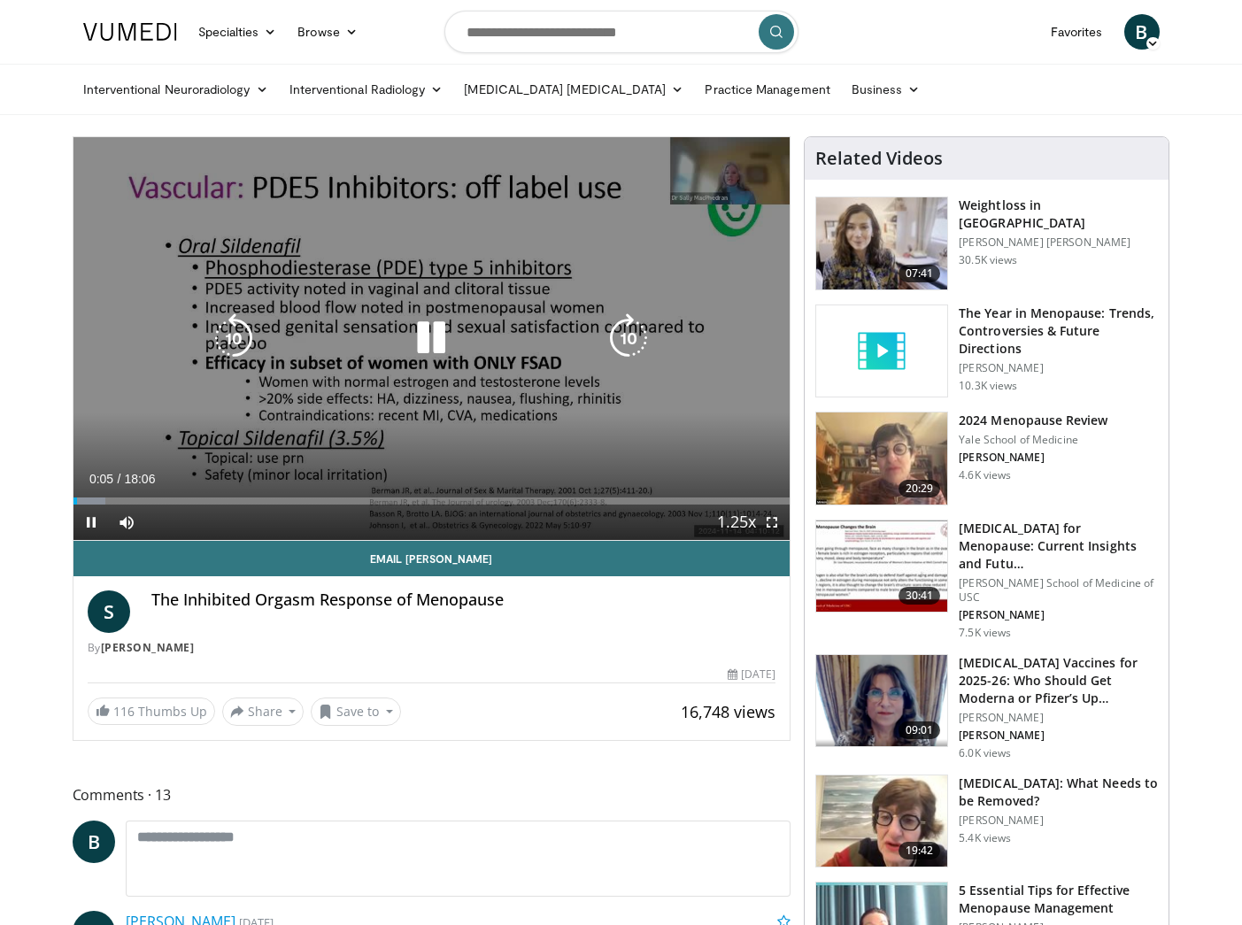
click at [251, 220] on div "10 seconds Tap to unmute" at bounding box center [431, 338] width 717 height 403
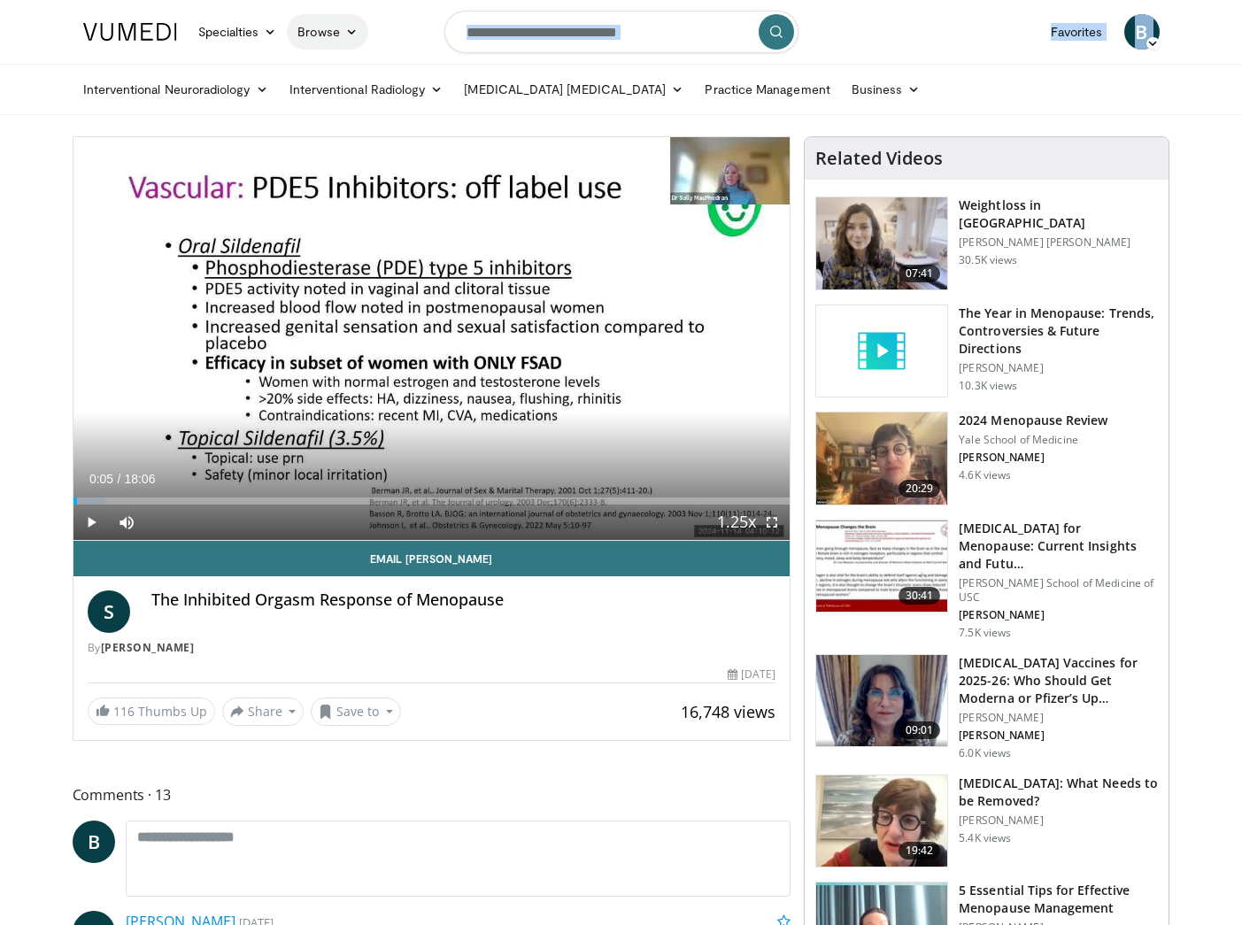
drag, startPoint x: 9, startPoint y: 69, endPoint x: 344, endPoint y: 43, distance: 336.7
drag, startPoint x: 977, startPoint y: 856, endPoint x: 956, endPoint y: 831, distance: 32.8
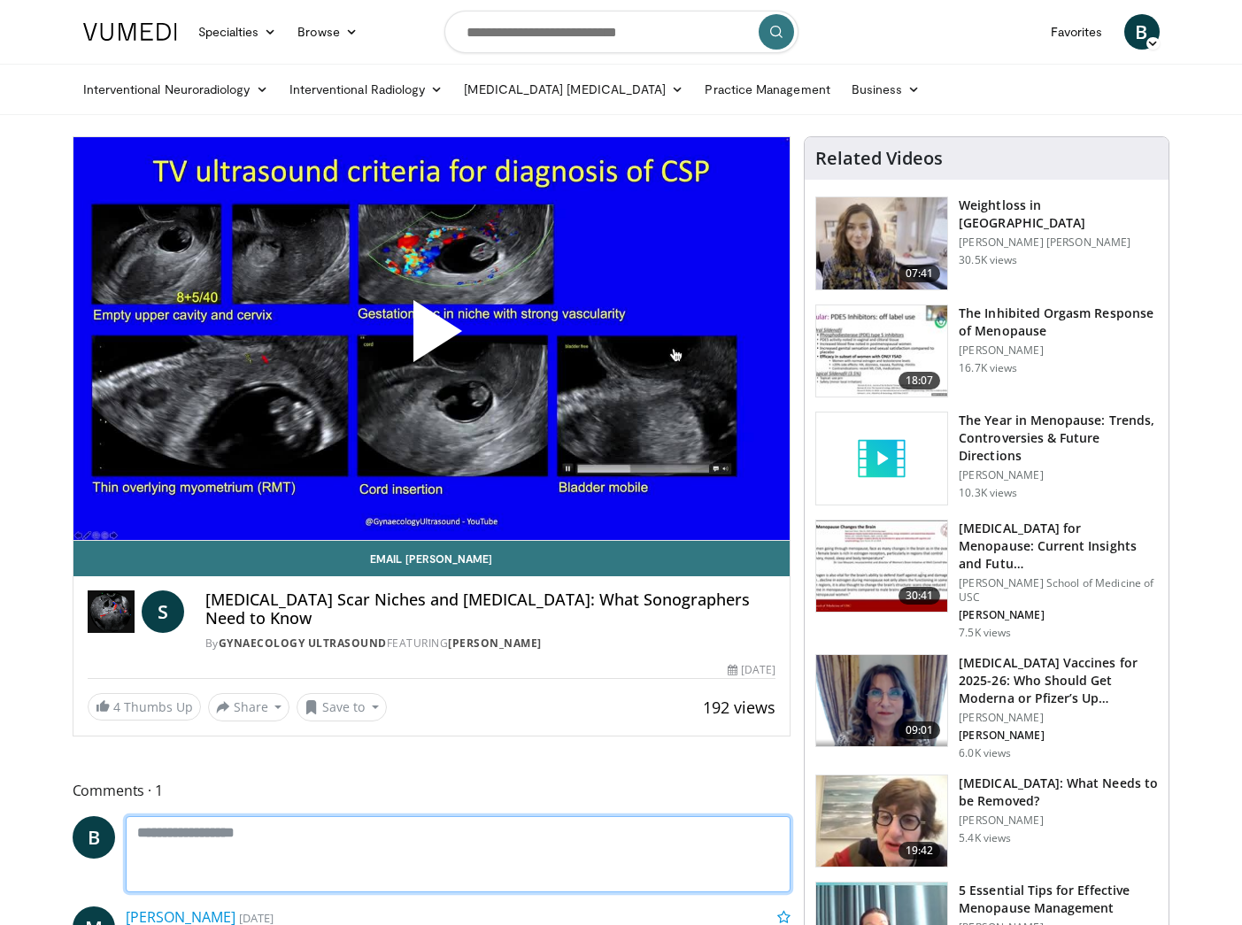
drag, startPoint x: 404, startPoint y: 891, endPoint x: 354, endPoint y: 910, distance: 53.3
click at [354, 910] on div "Comments 1 B Add images and documents Browse for files to upload or drag and dr…" at bounding box center [432, 884] width 719 height 211
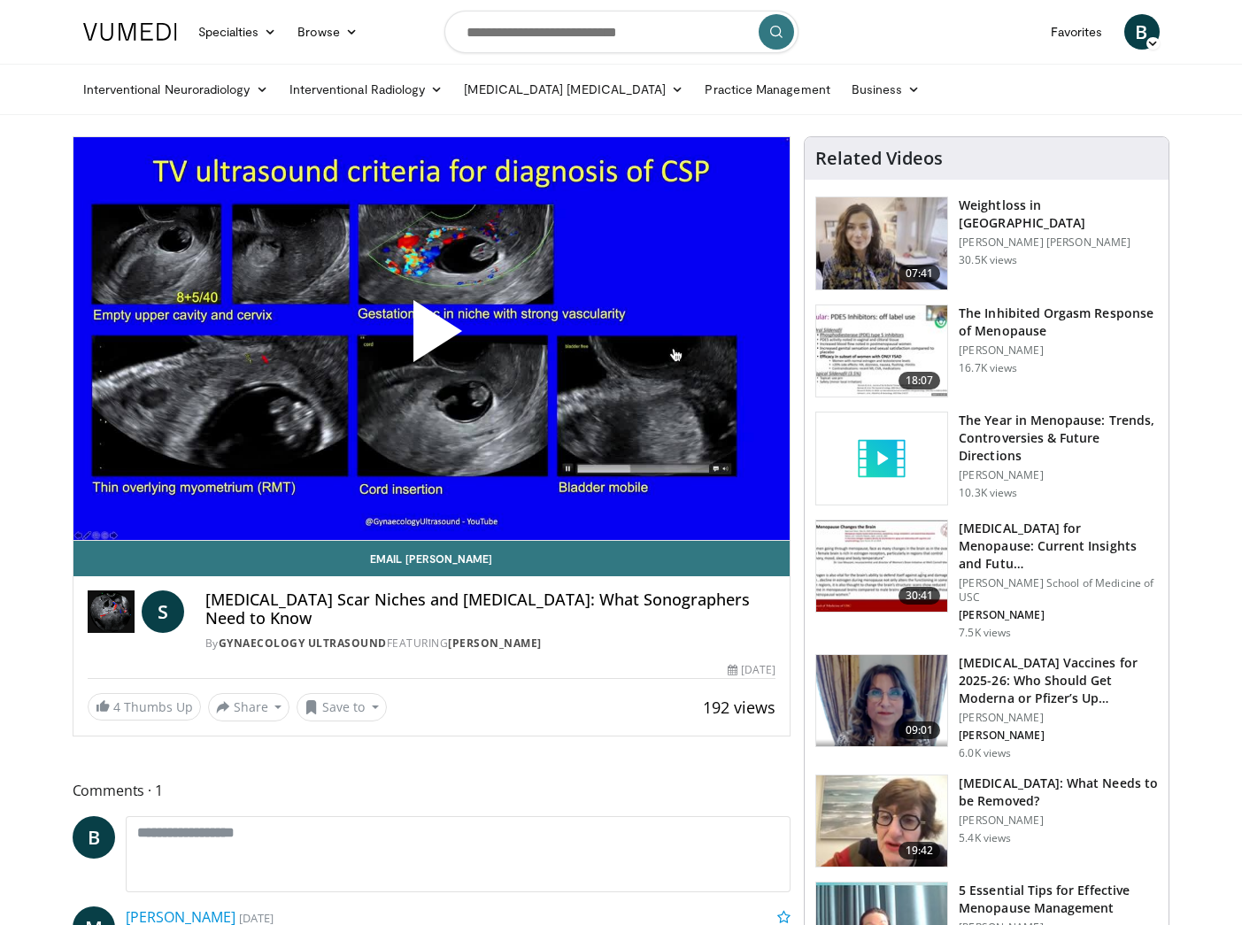
drag, startPoint x: 379, startPoint y: 646, endPoint x: 321, endPoint y: 740, distance: 110.9
drag, startPoint x: 321, startPoint y: 740, endPoint x: 317, endPoint y: 758, distance: 18.3
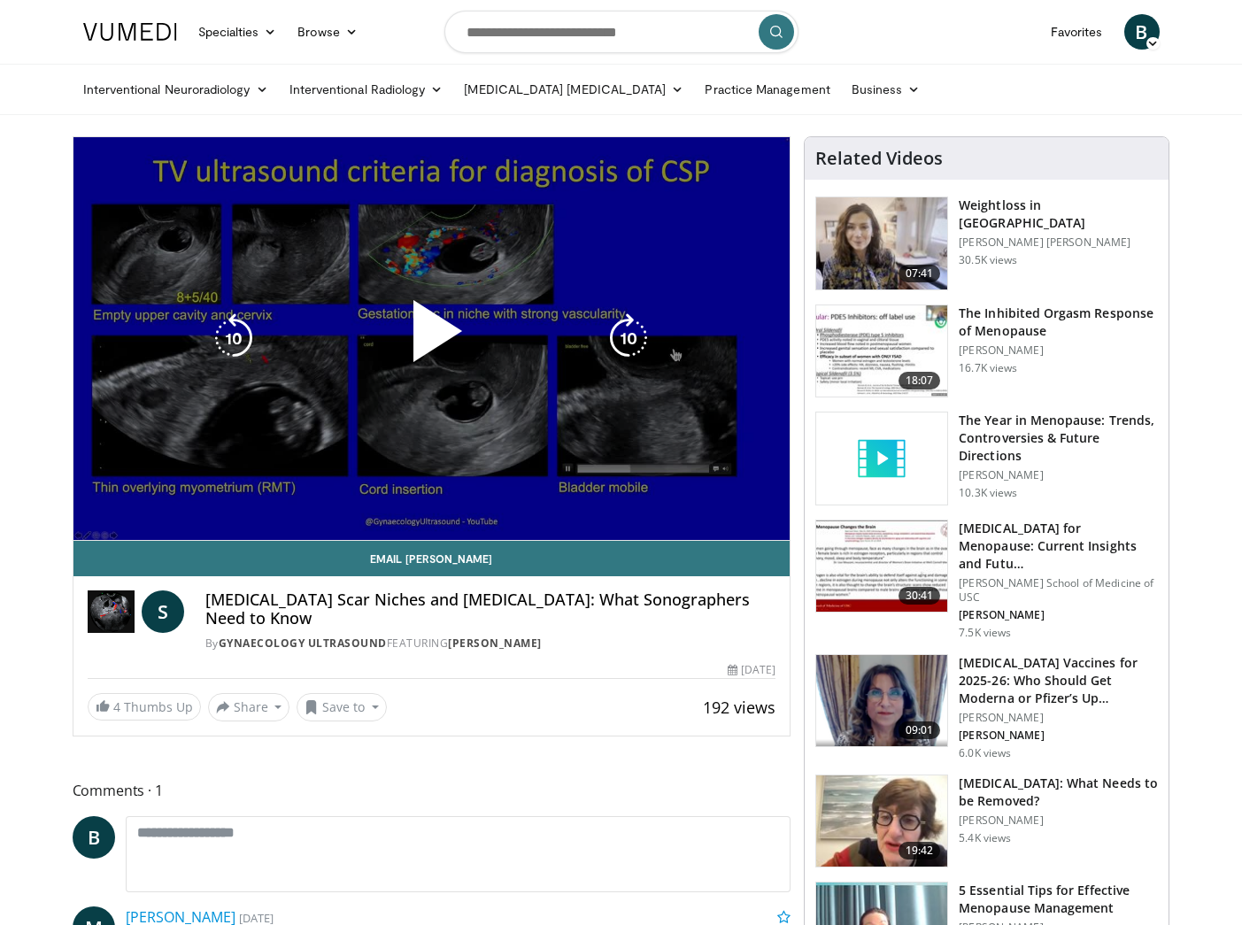
drag, startPoint x: 317, startPoint y: 758, endPoint x: 653, endPoint y: 217, distance: 636.7
click at [653, 217] on div "10 seconds Tap to unmute" at bounding box center [431, 338] width 717 height 403
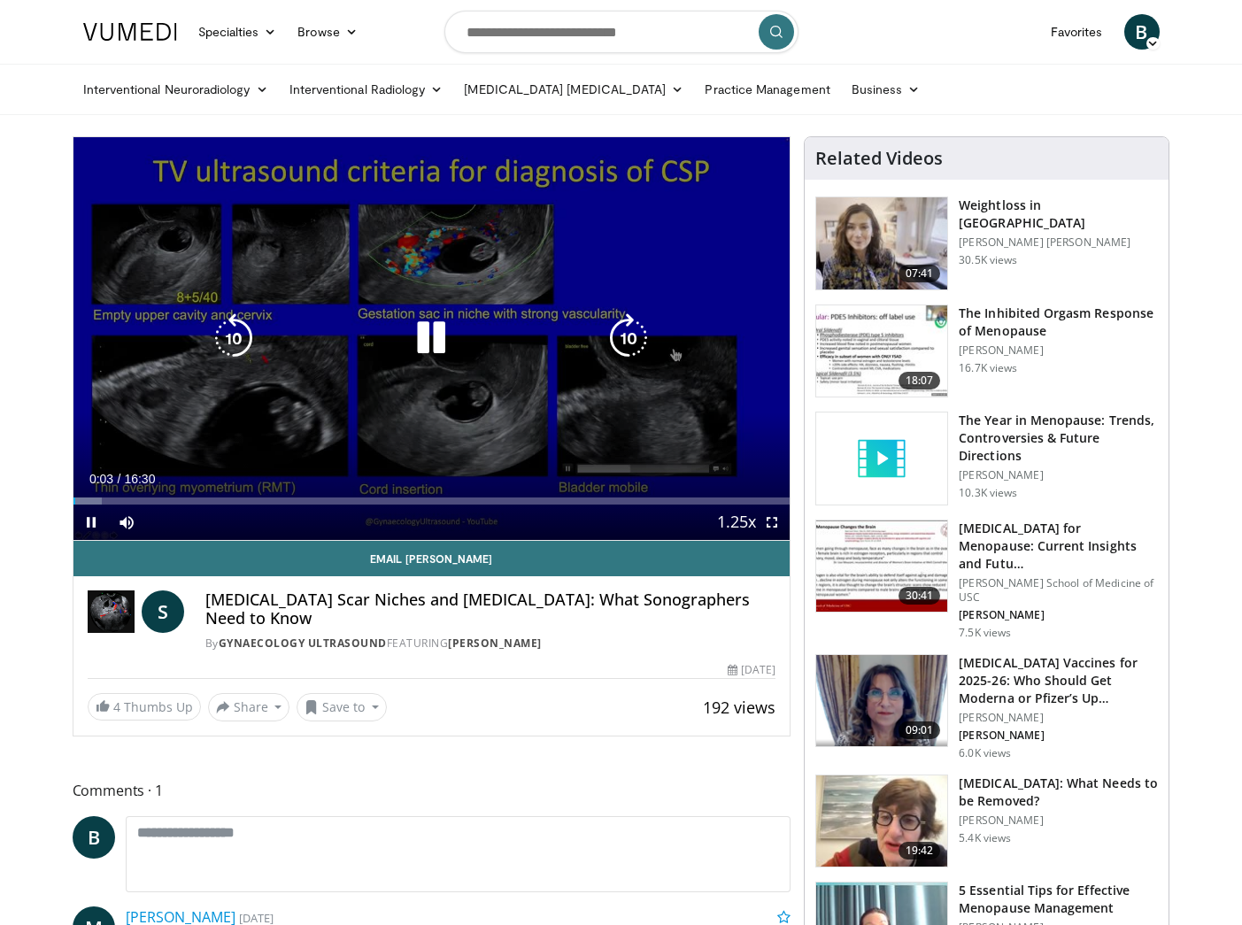
click at [444, 346] on icon "Video Player" at bounding box center [431, 338] width 50 height 50
